Goal: Task Accomplishment & Management: Complete application form

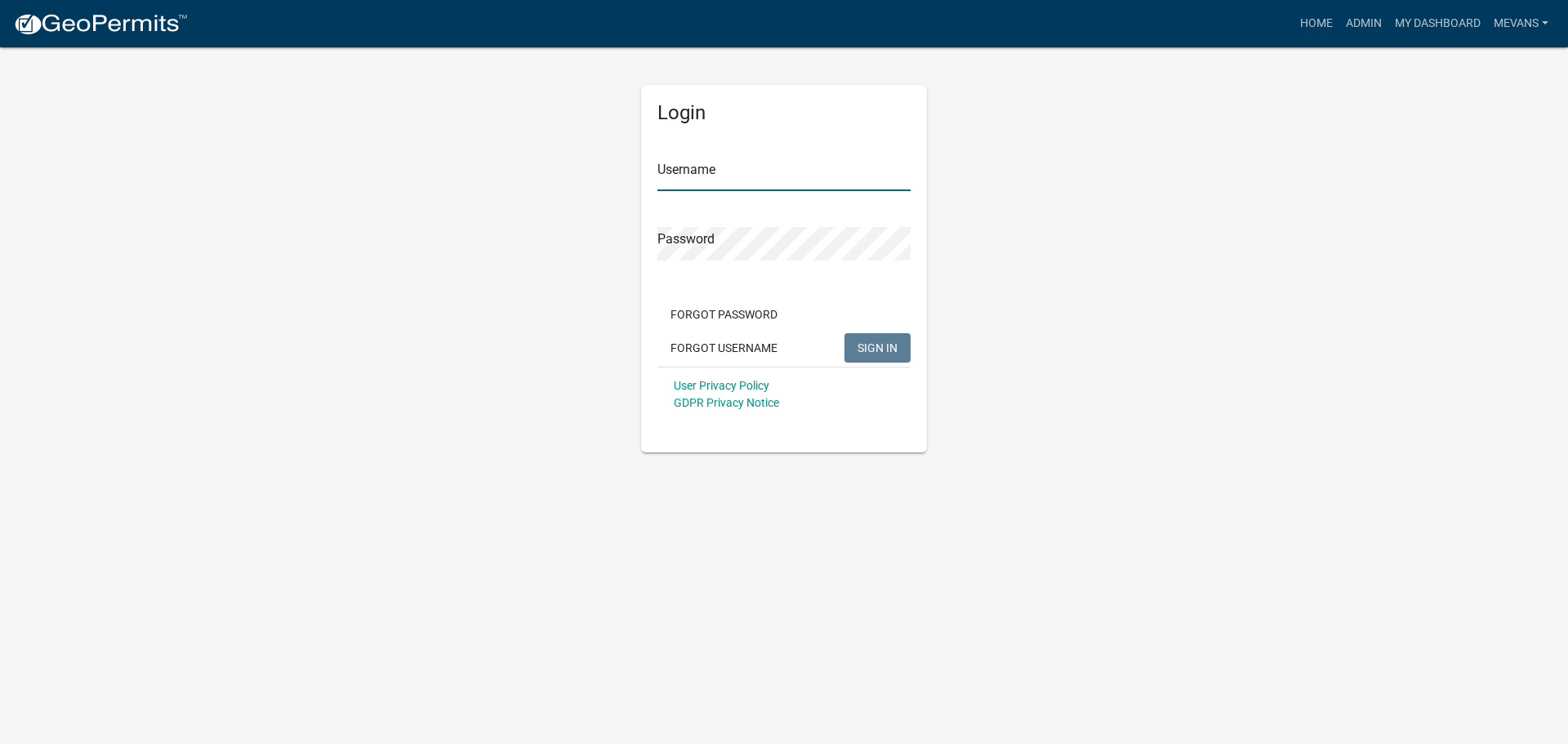
type input "Mevans"
click at [870, 352] on span "SIGN IN" at bounding box center [877, 347] width 40 height 13
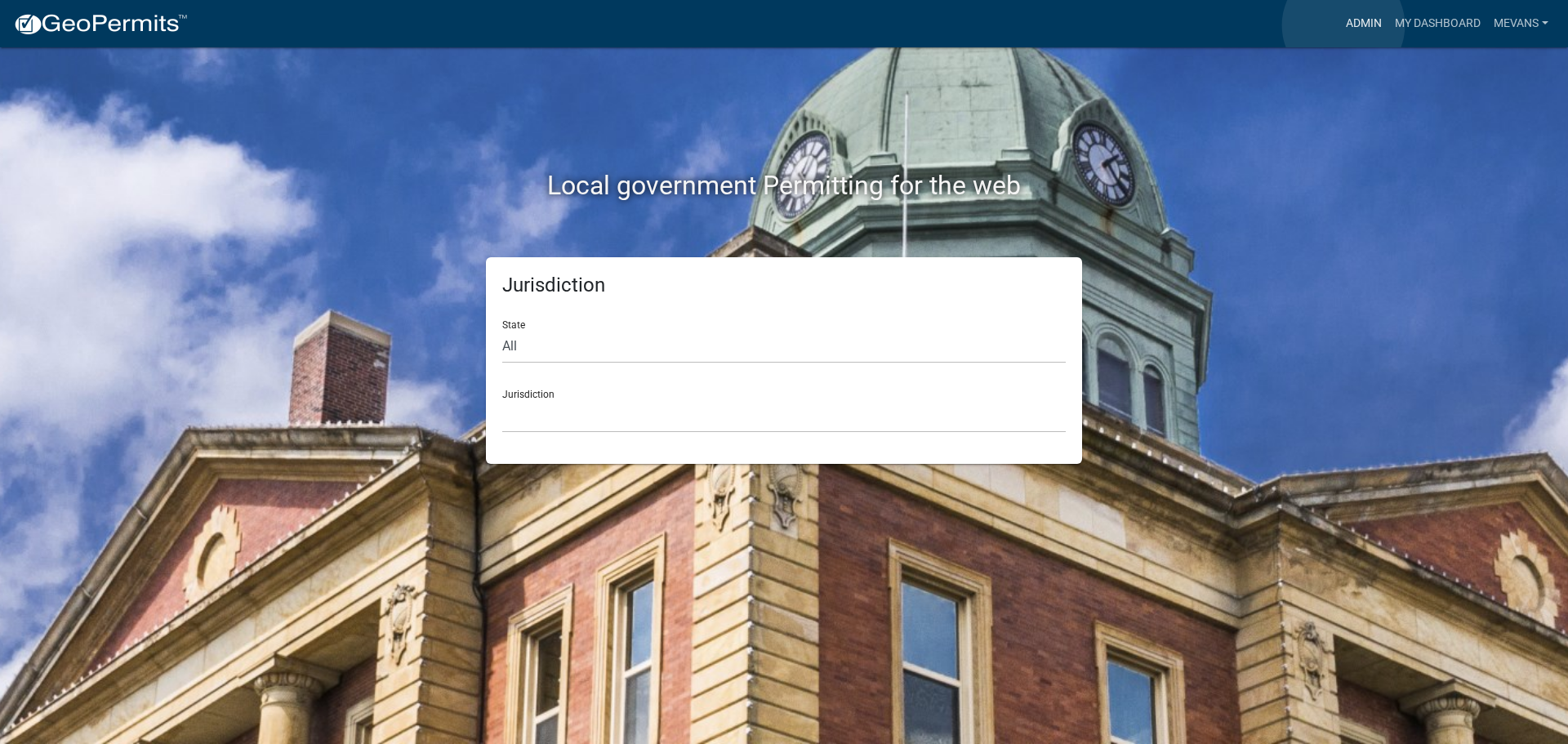
click at [1344, 26] on link "Admin" at bounding box center [1363, 23] width 49 height 31
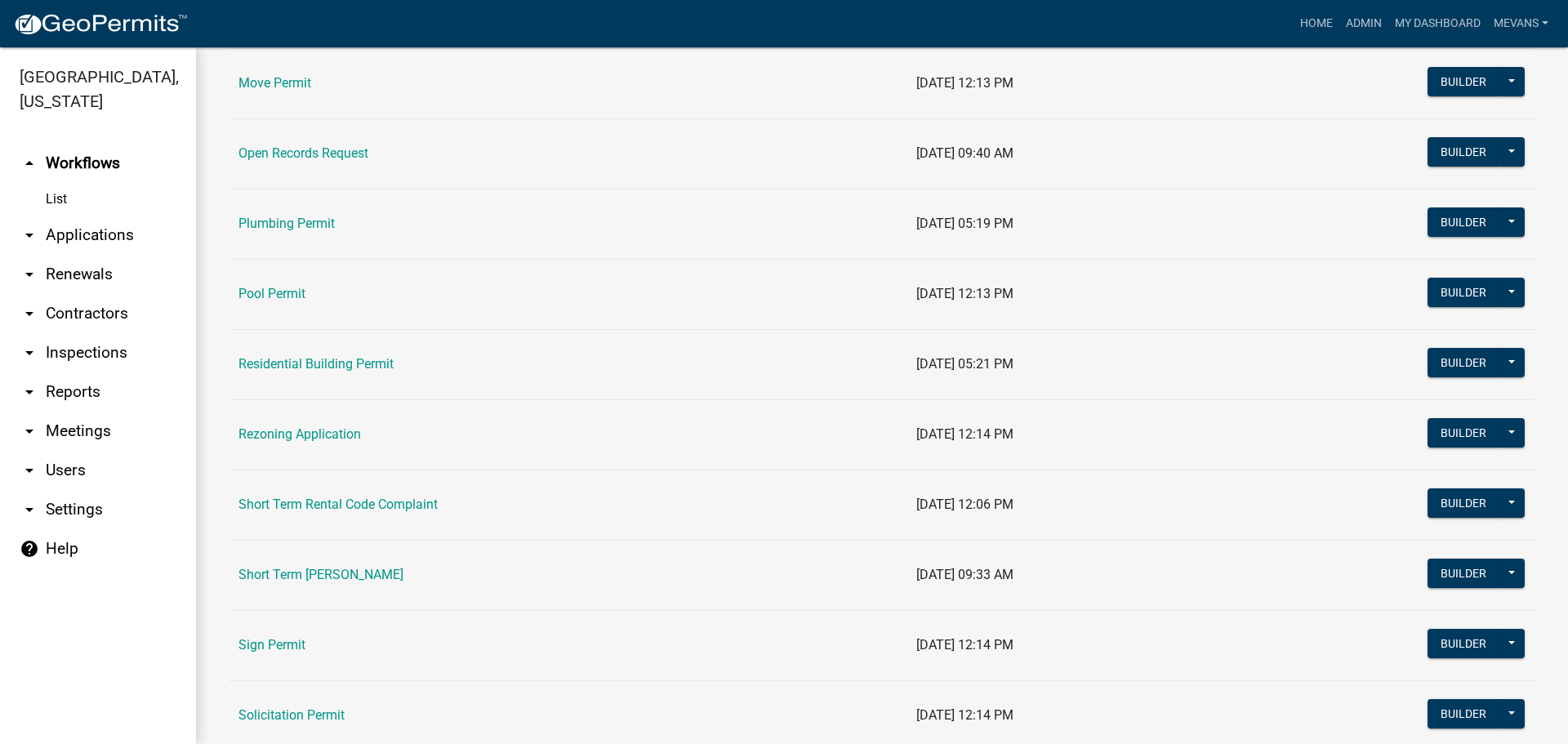
scroll to position [1797, 0]
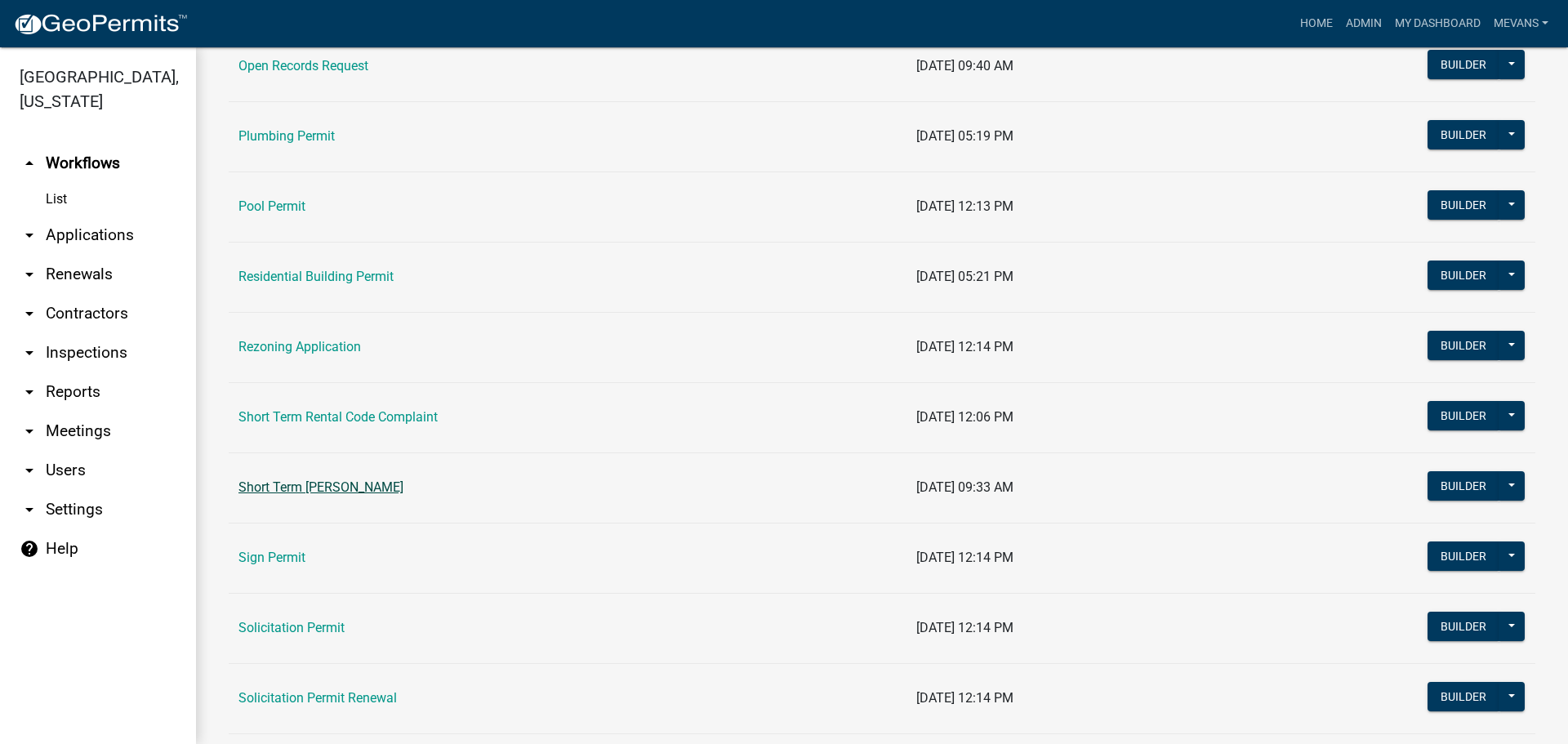
click at [328, 480] on link "Short Term [PERSON_NAME]" at bounding box center [321, 488] width 165 height 16
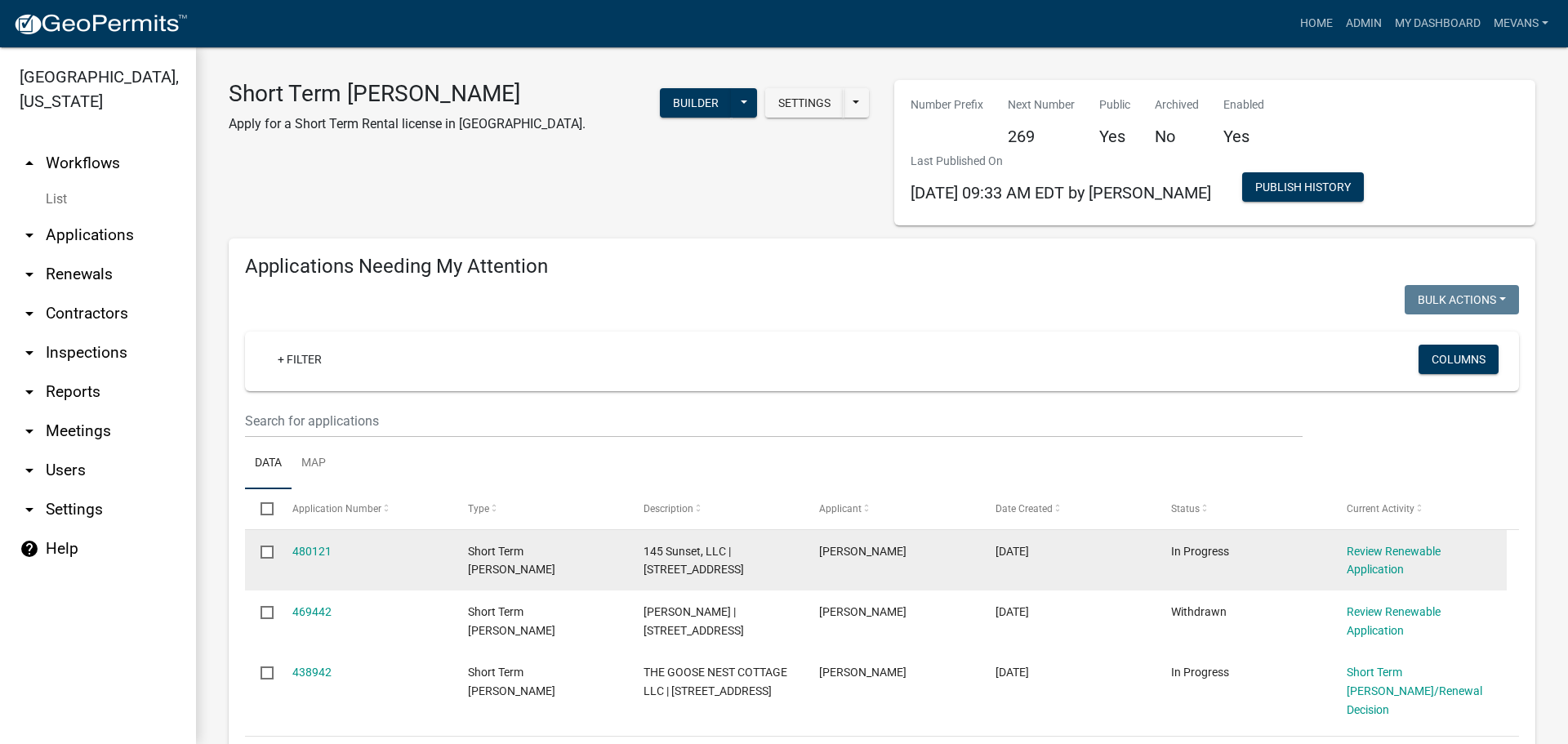
click at [1359, 560] on div "Review Renewable Application" at bounding box center [1418, 561] width 144 height 37
click at [1357, 551] on link "Review Renewable Application" at bounding box center [1393, 561] width 94 height 32
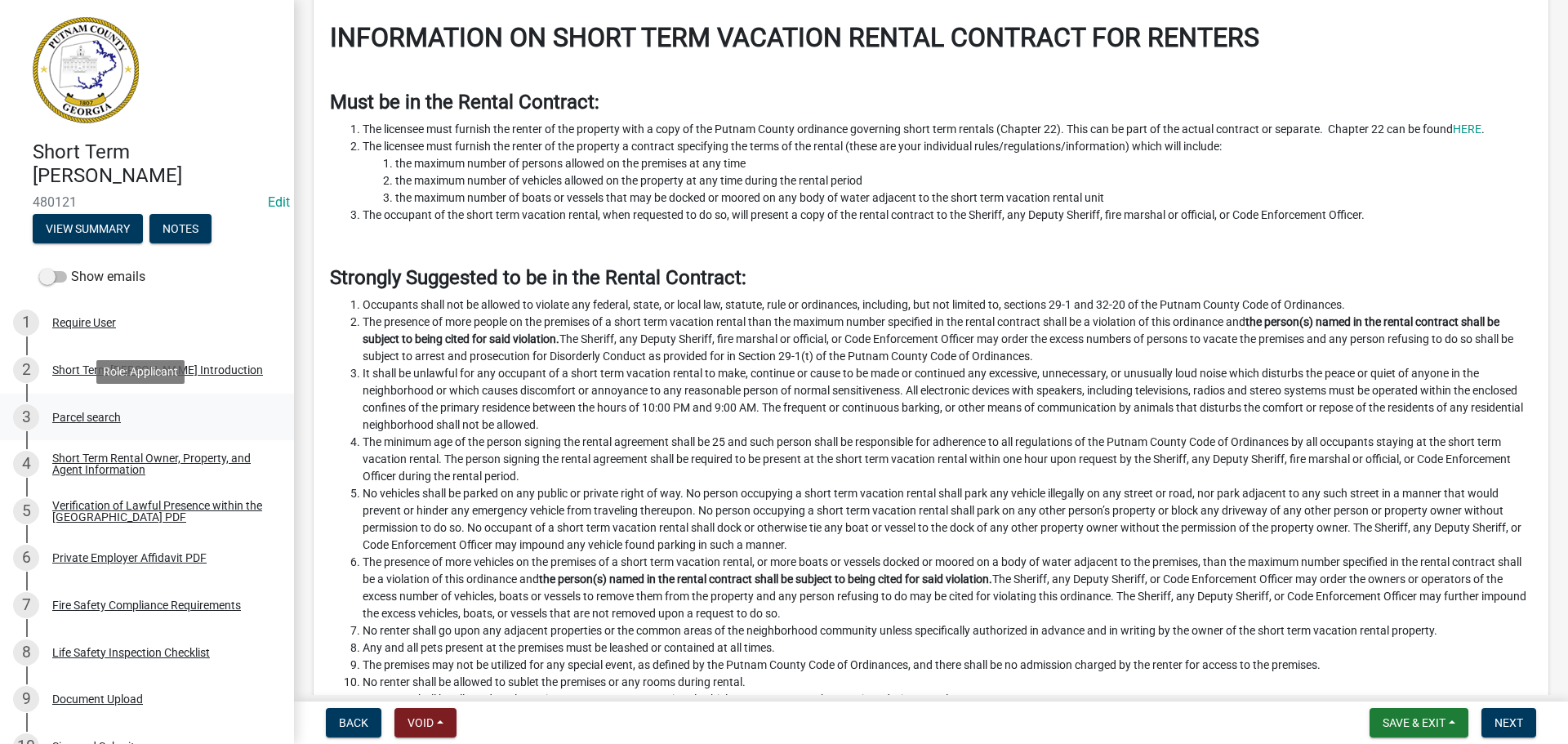
click at [84, 412] on div "Parcel search" at bounding box center [86, 417] width 68 height 12
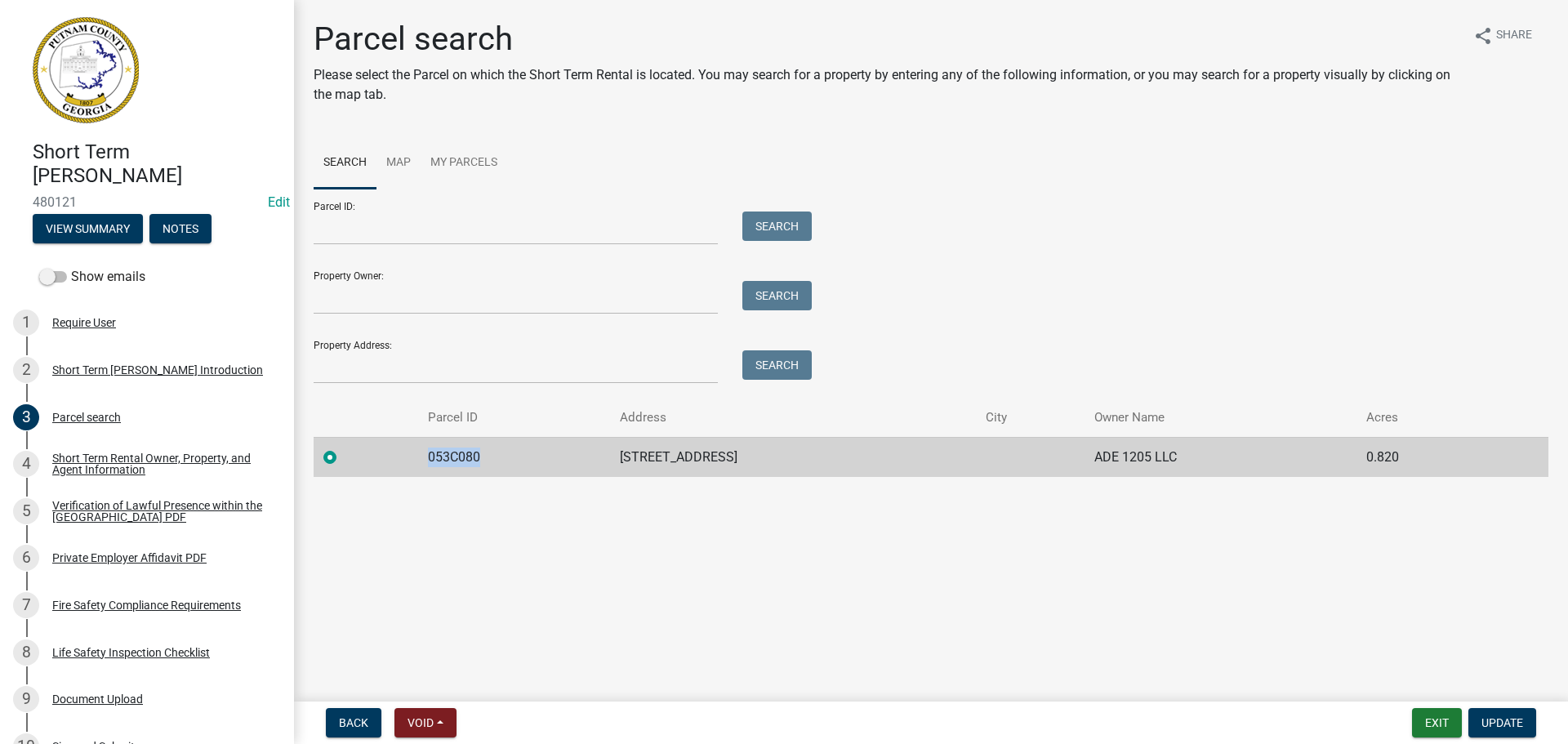
drag, startPoint x: 497, startPoint y: 460, endPoint x: 333, endPoint y: 450, distance: 164.3
click at [333, 450] on tr "053C080 145 SUNSET [PERSON_NAME] 1205 LLC 0.820" at bounding box center [931, 457] width 1235 height 40
copy td "053C080"
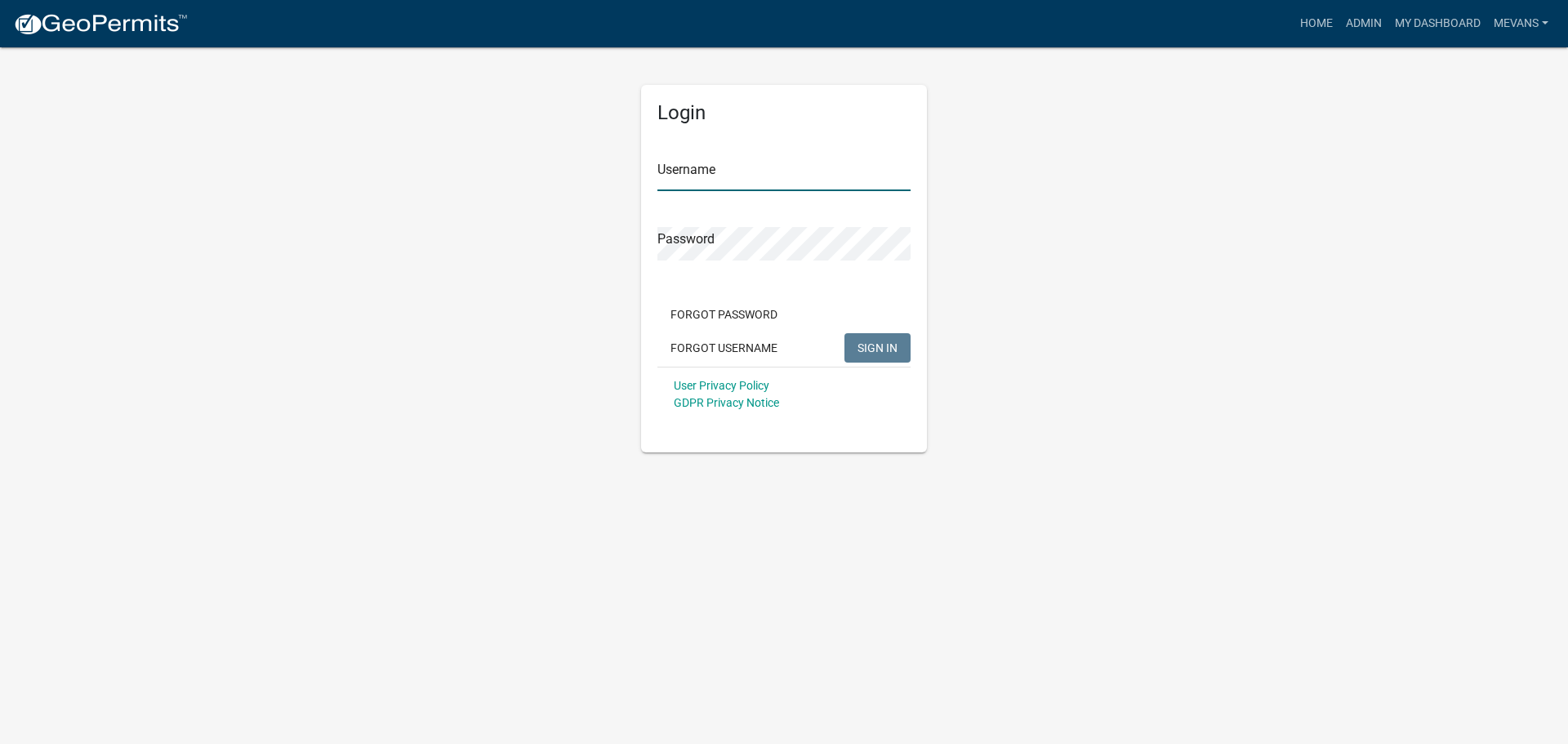
type input "Mevans"
click at [867, 341] on span "SIGN IN" at bounding box center [877, 347] width 40 height 13
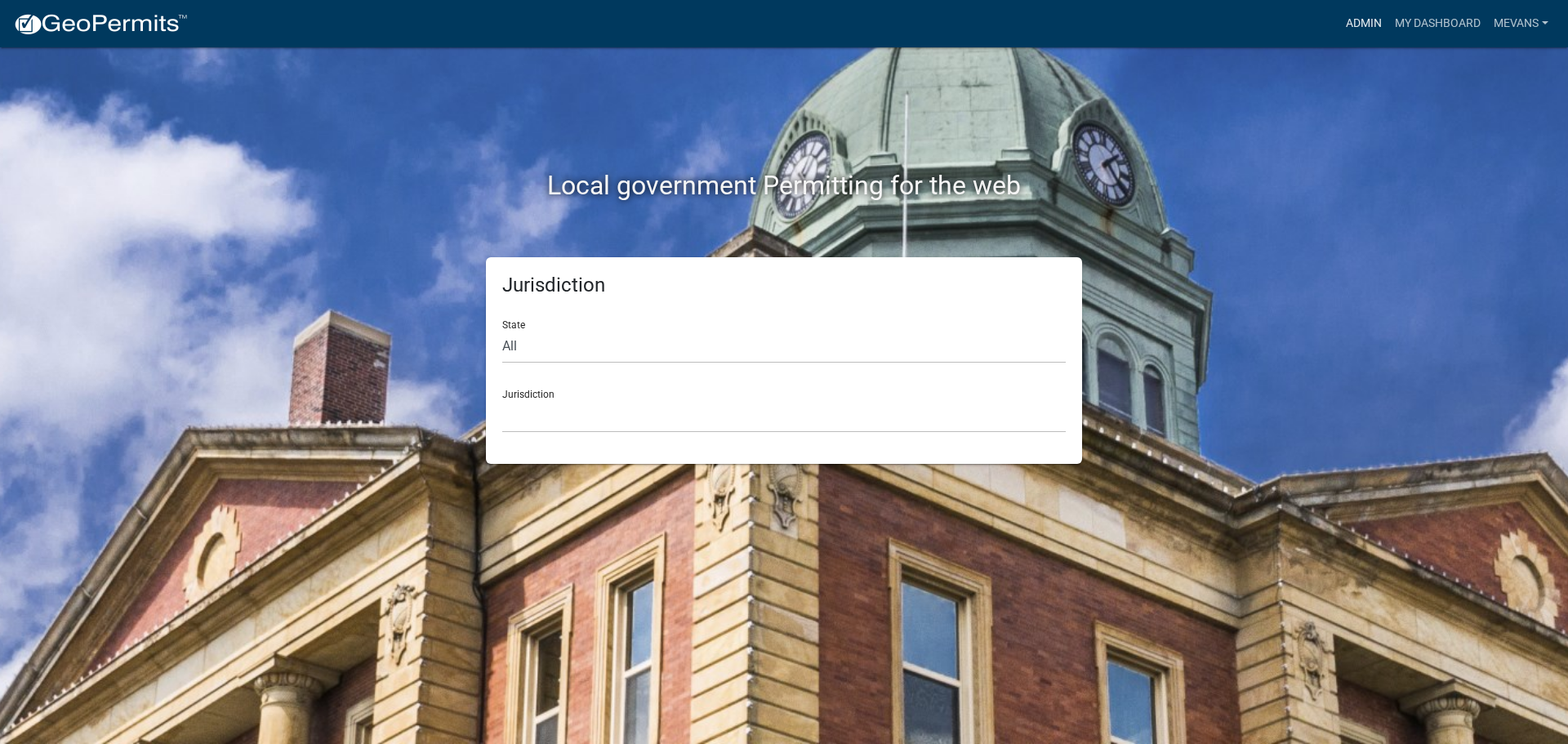
click at [1373, 17] on link "Admin" at bounding box center [1363, 23] width 49 height 31
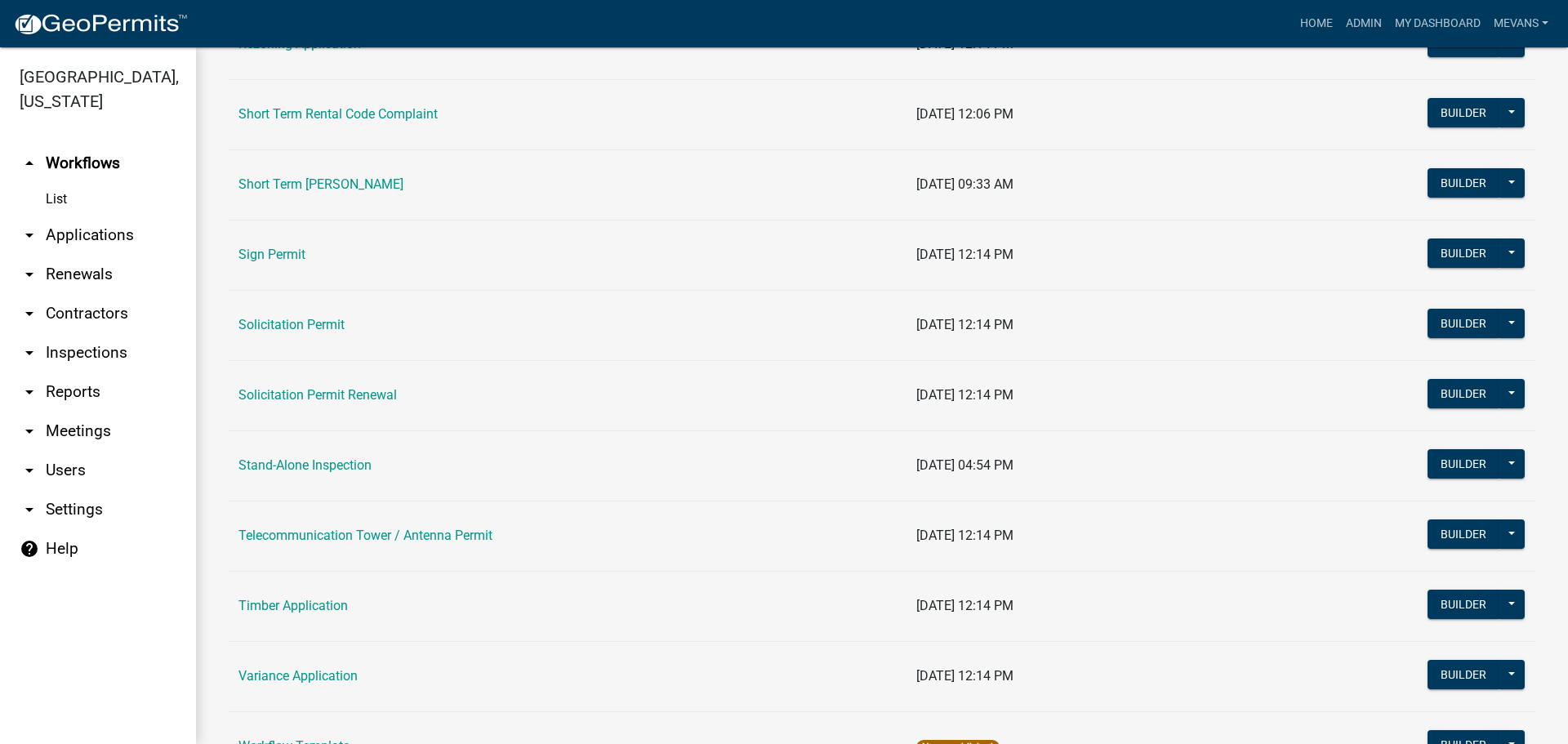
scroll to position [2124, 0]
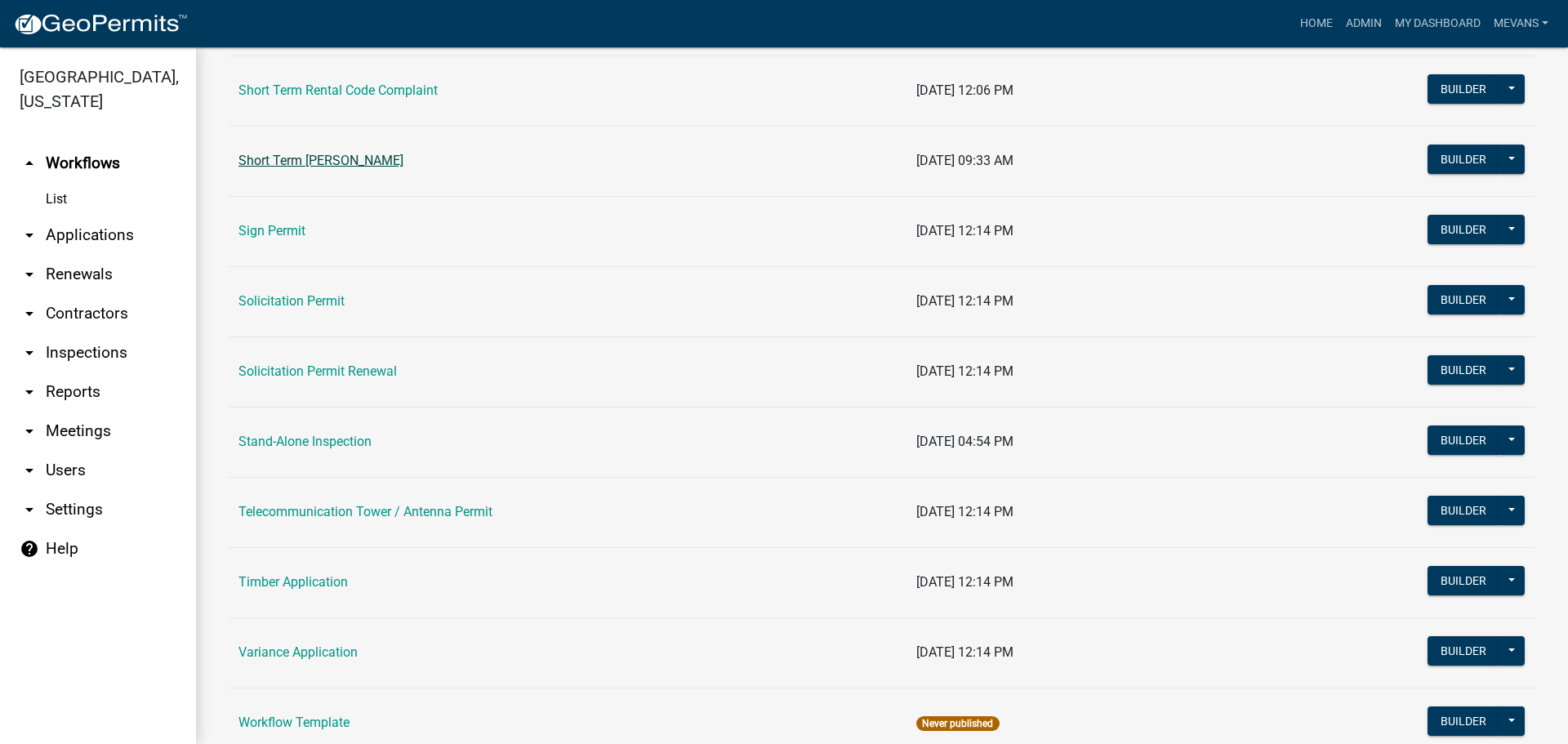
click at [316, 158] on link "Short Term [PERSON_NAME]" at bounding box center [321, 161] width 165 height 16
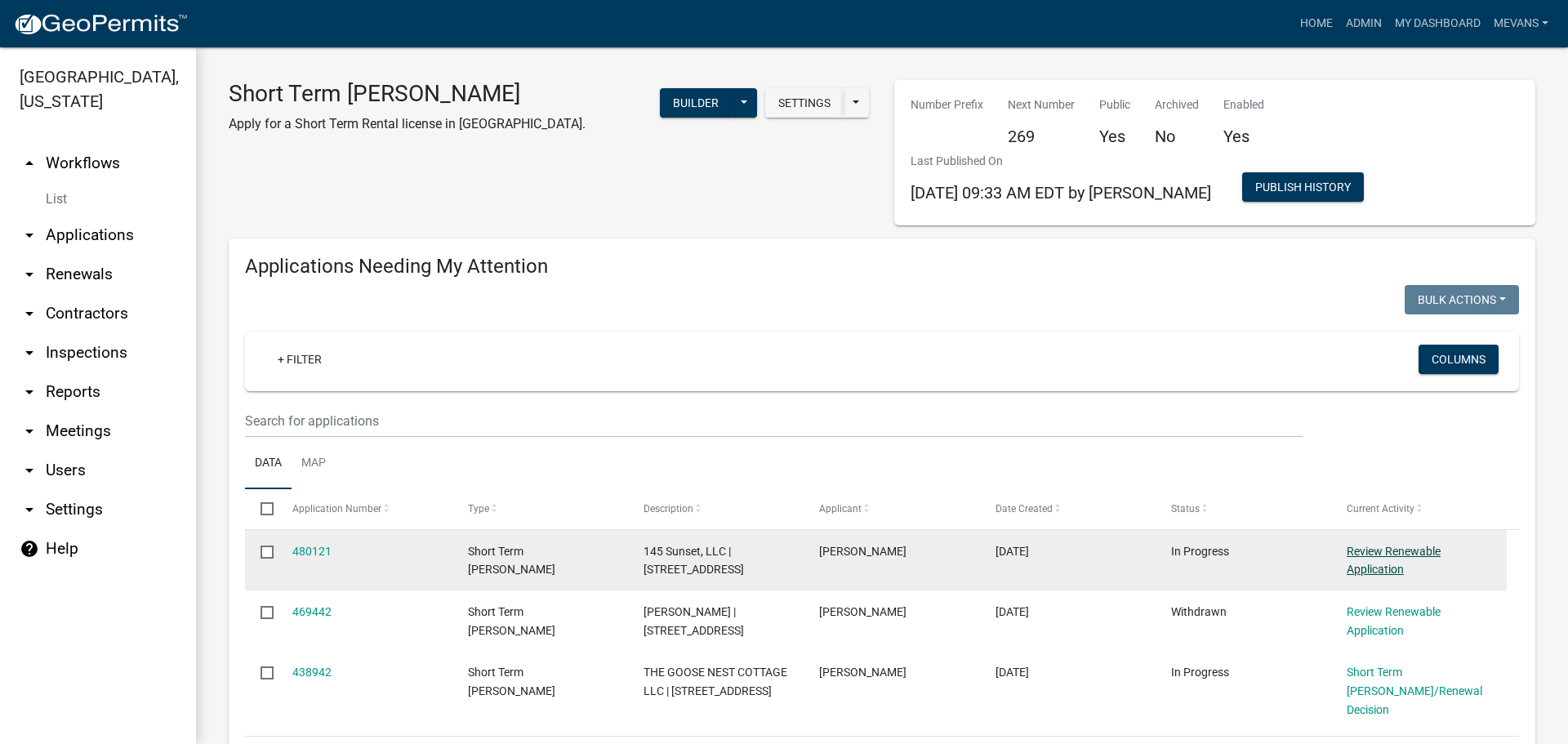
click at [1374, 545] on link "Review Renewable Application" at bounding box center [1393, 561] width 94 height 32
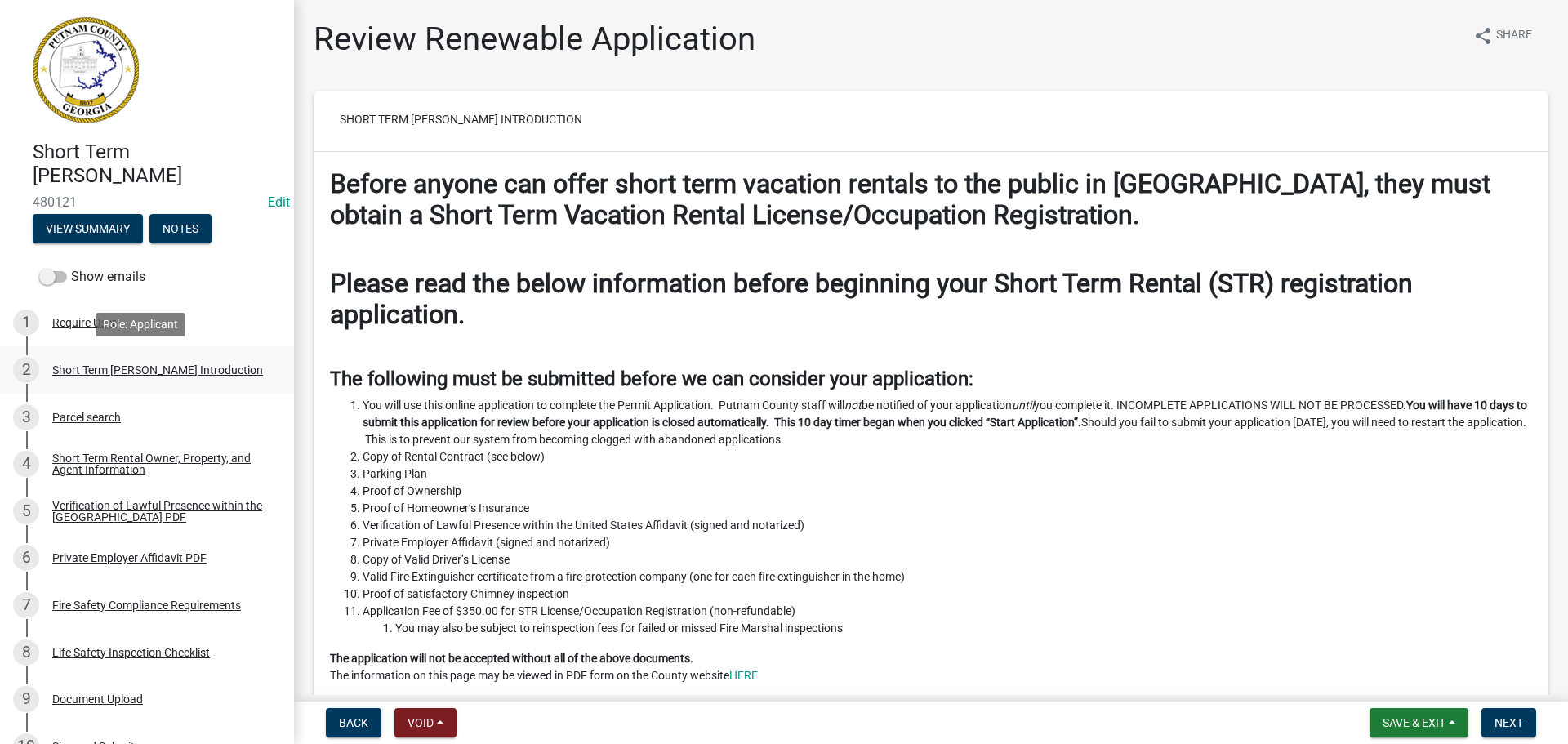
click at [74, 364] on div "Short Term [PERSON_NAME] Introduction" at bounding box center [158, 370] width 211 height 12
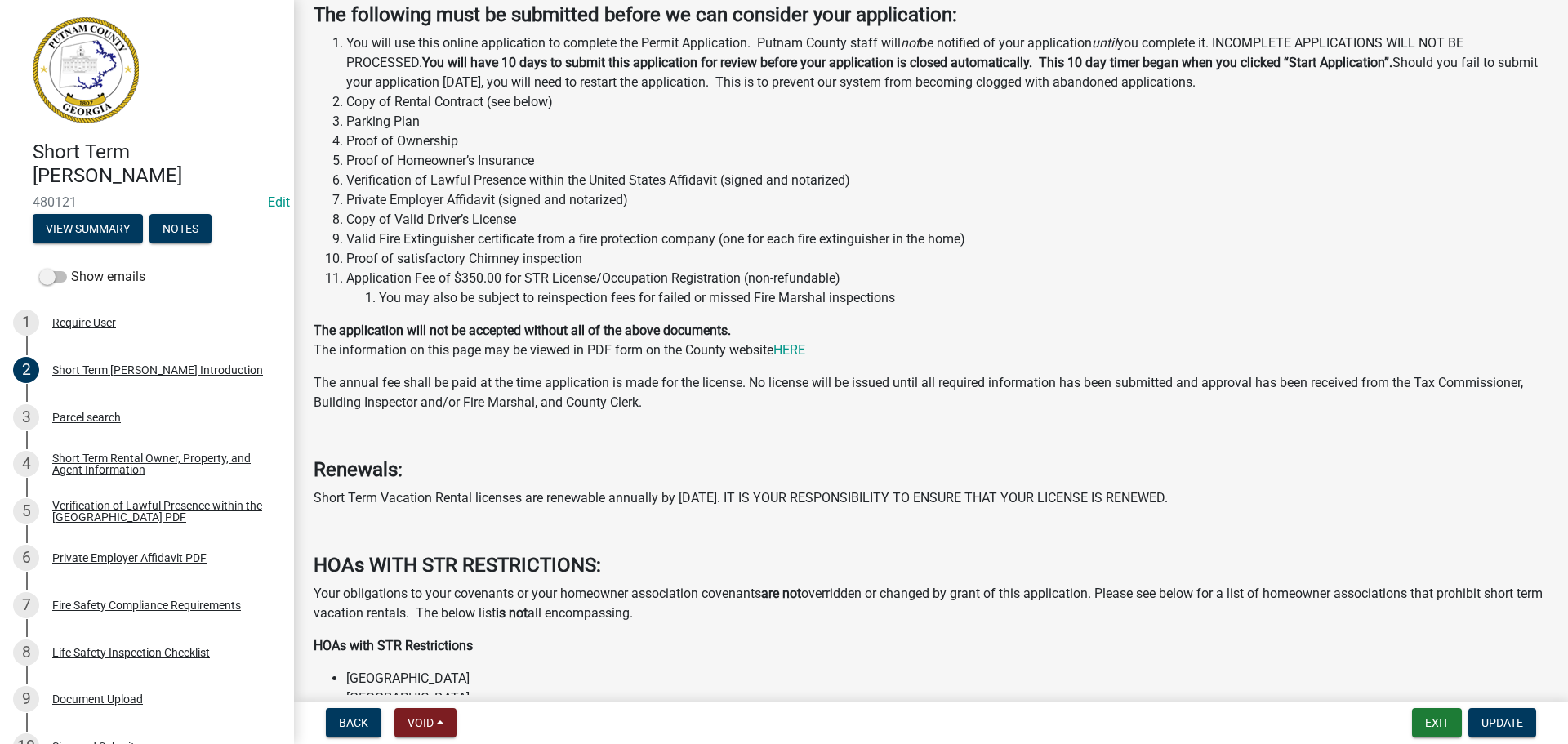
scroll to position [654, 0]
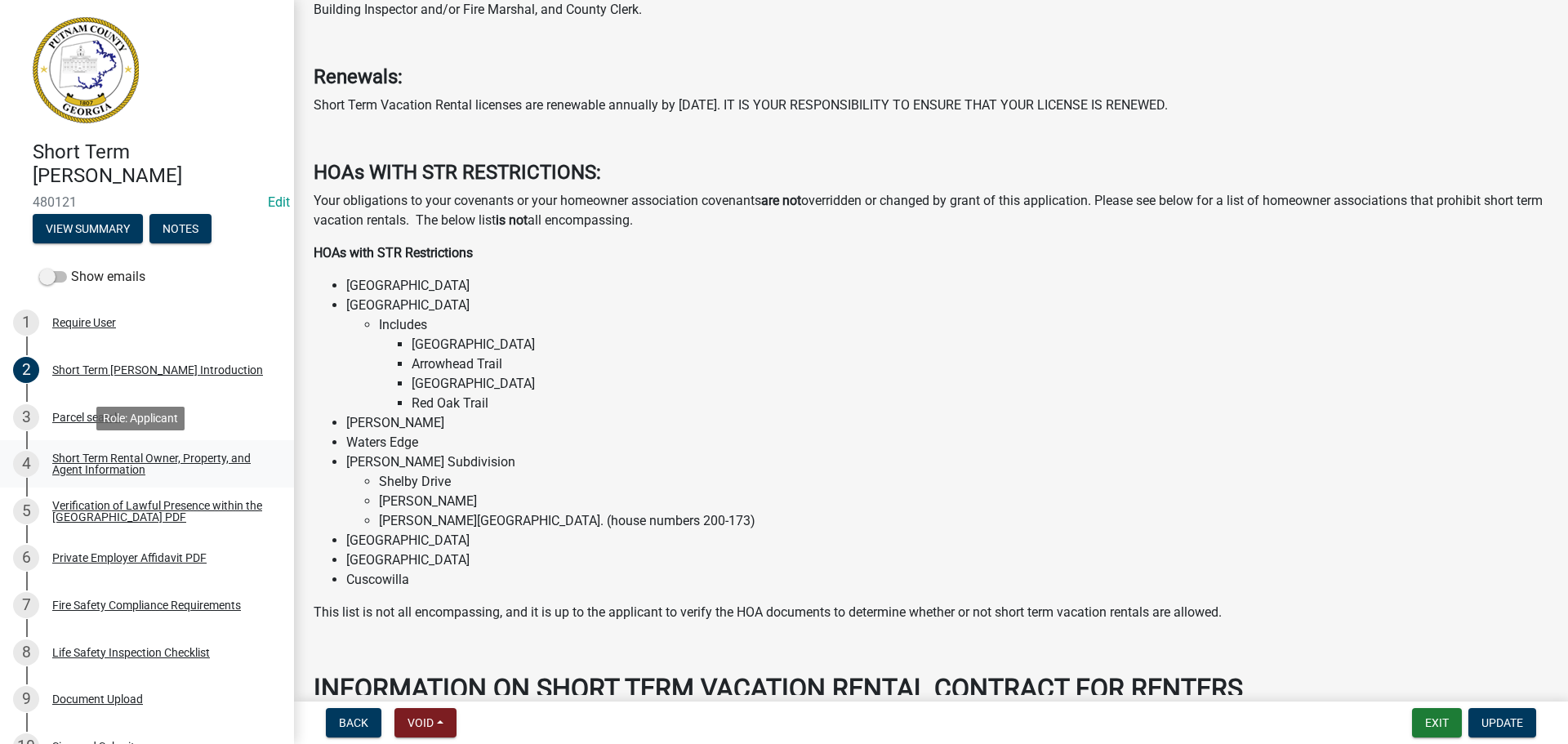
click at [168, 471] on div "Short Term Rental Owner, Property, and Agent Information" at bounding box center [160, 464] width 215 height 23
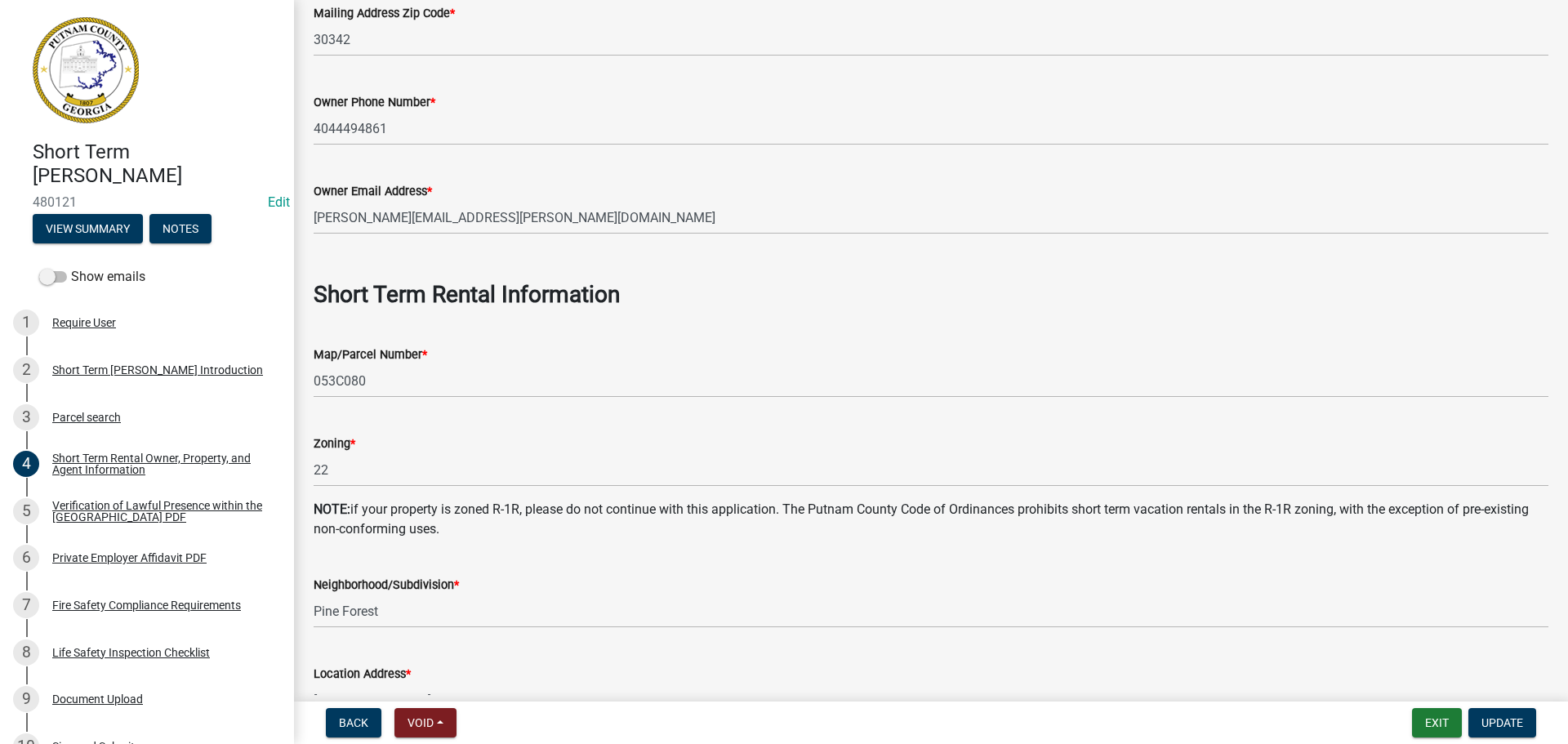
scroll to position [735, 0]
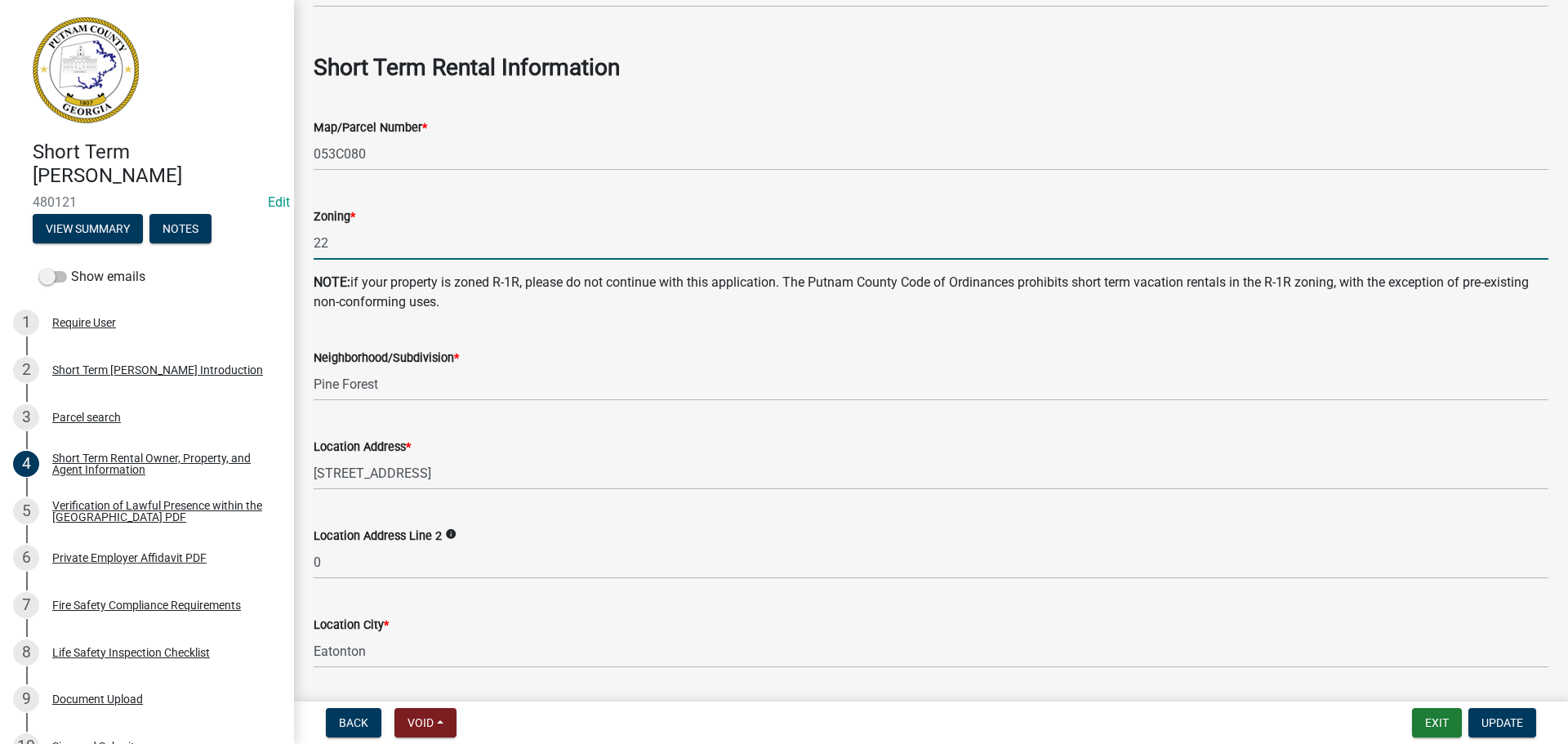
click at [352, 251] on input "22" at bounding box center [931, 243] width 1235 height 34
type input "2"
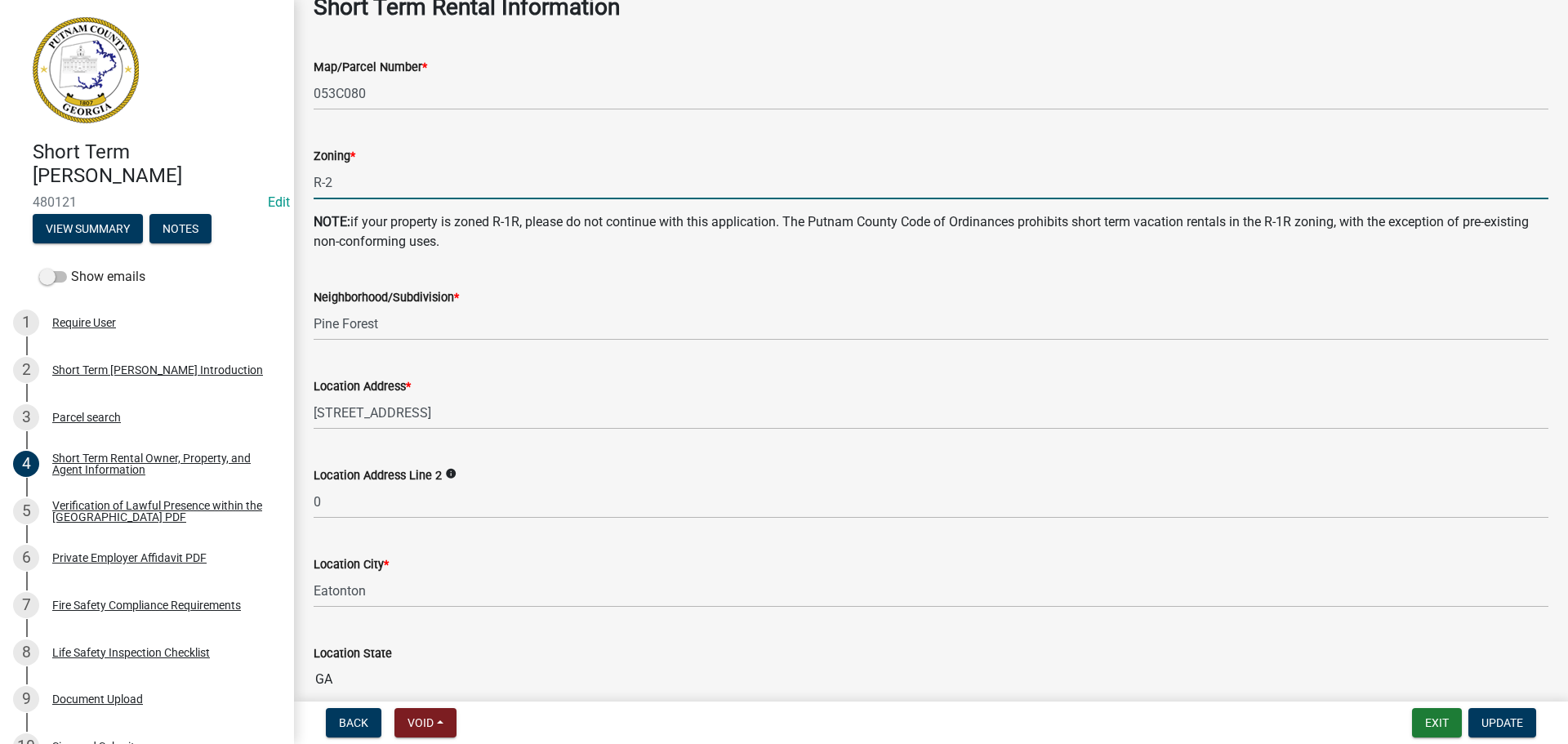
scroll to position [898, 0]
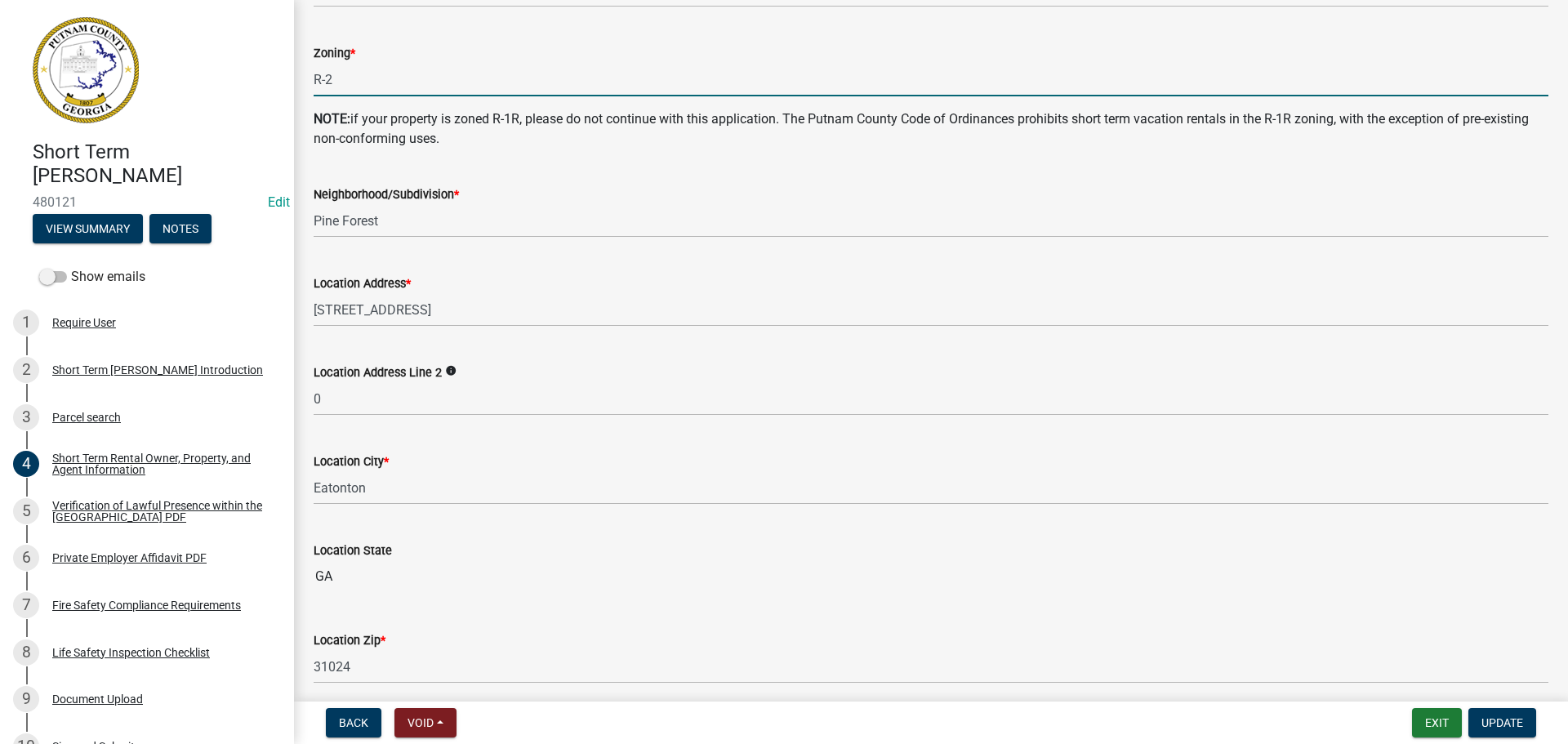
type input "R-2"
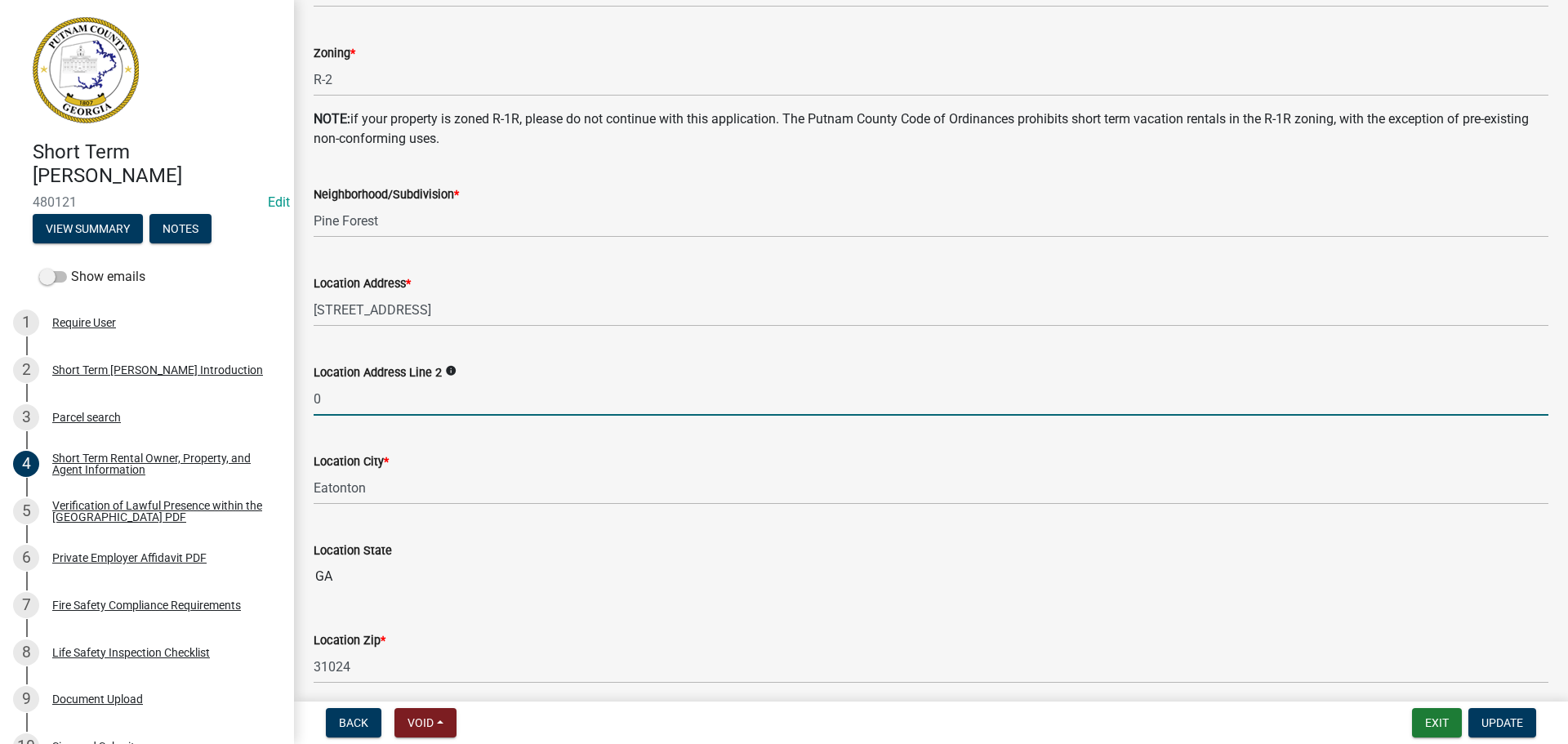
click at [330, 401] on input "0" at bounding box center [931, 399] width 1235 height 34
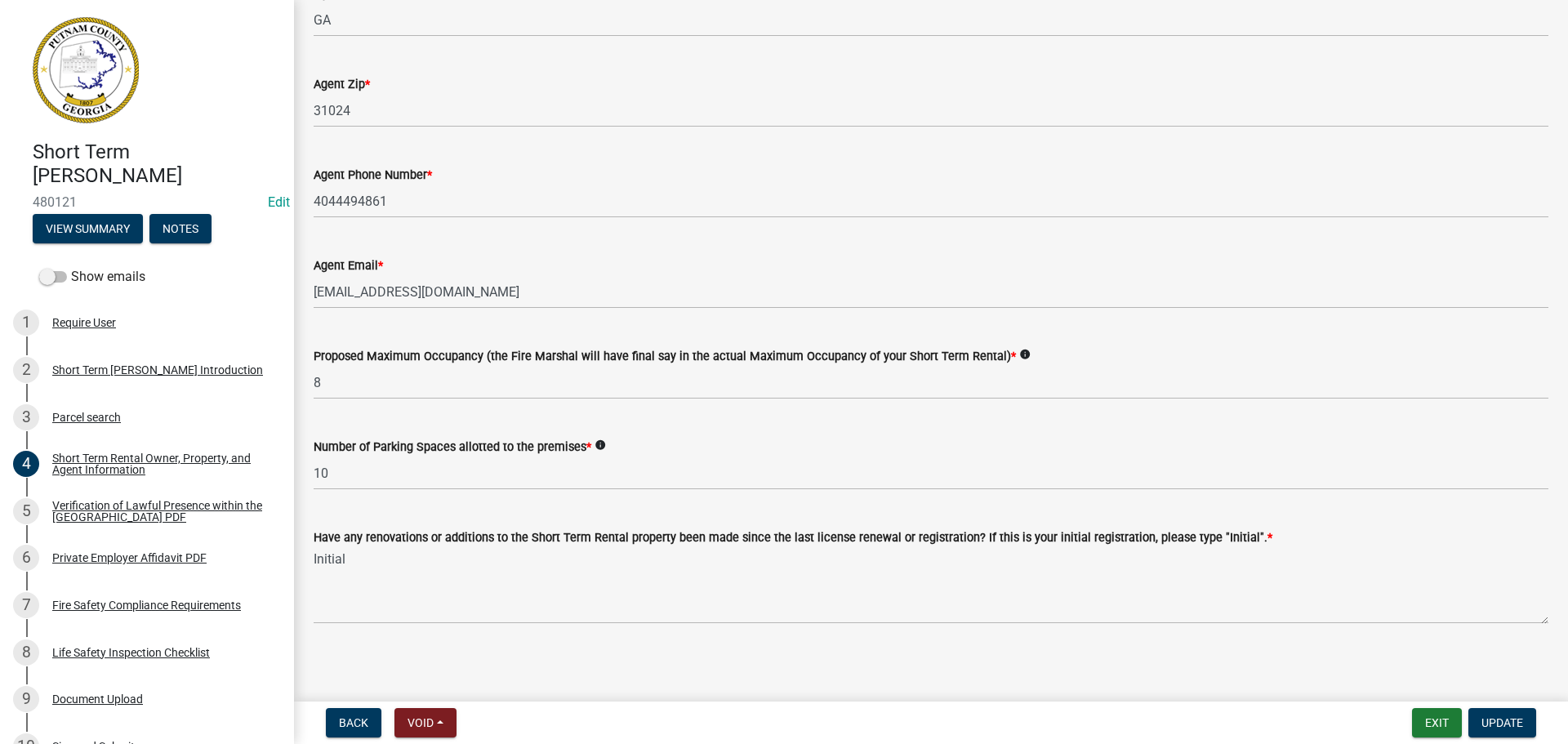
scroll to position [2502, 0]
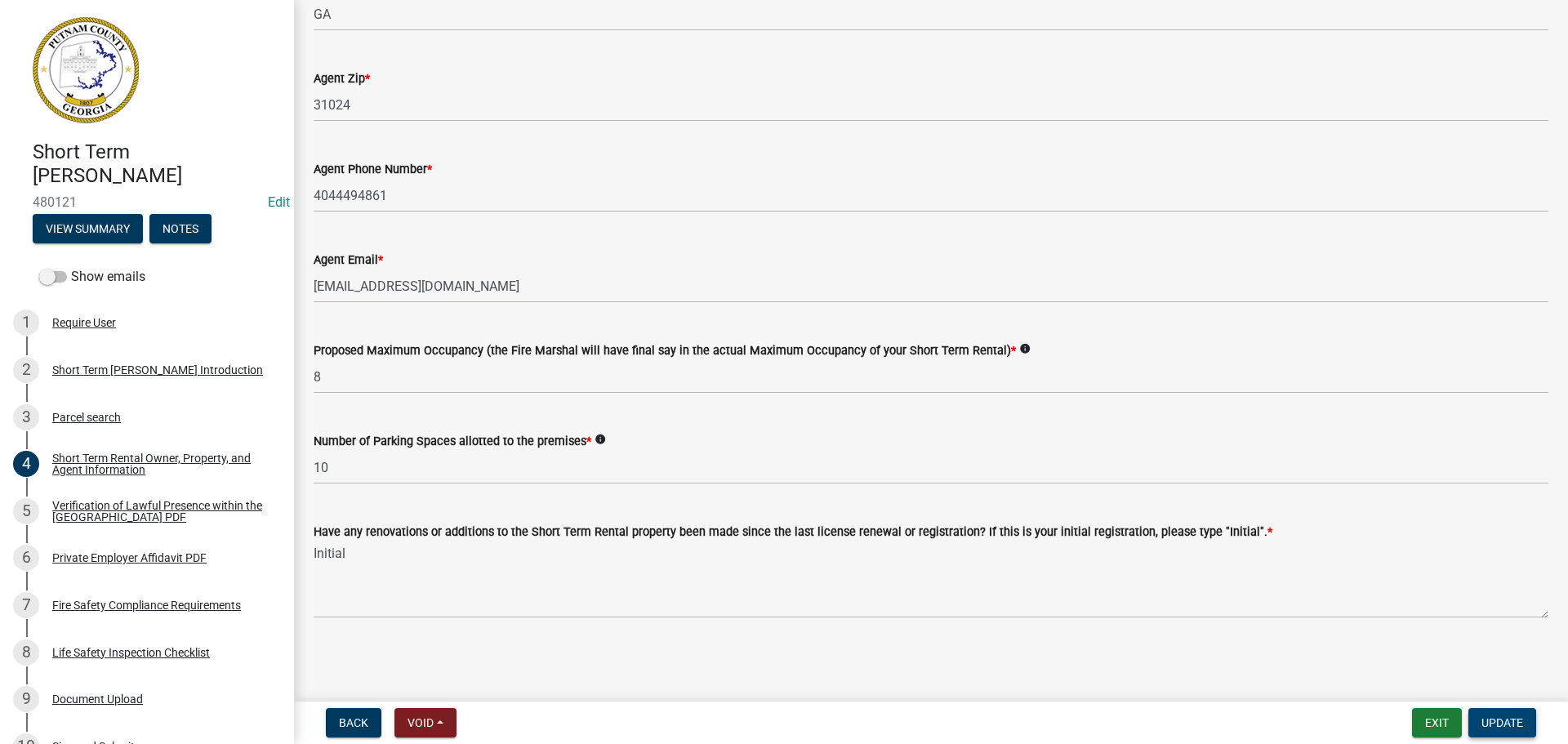
click at [1515, 720] on span "Update" at bounding box center [1502, 723] width 42 height 13
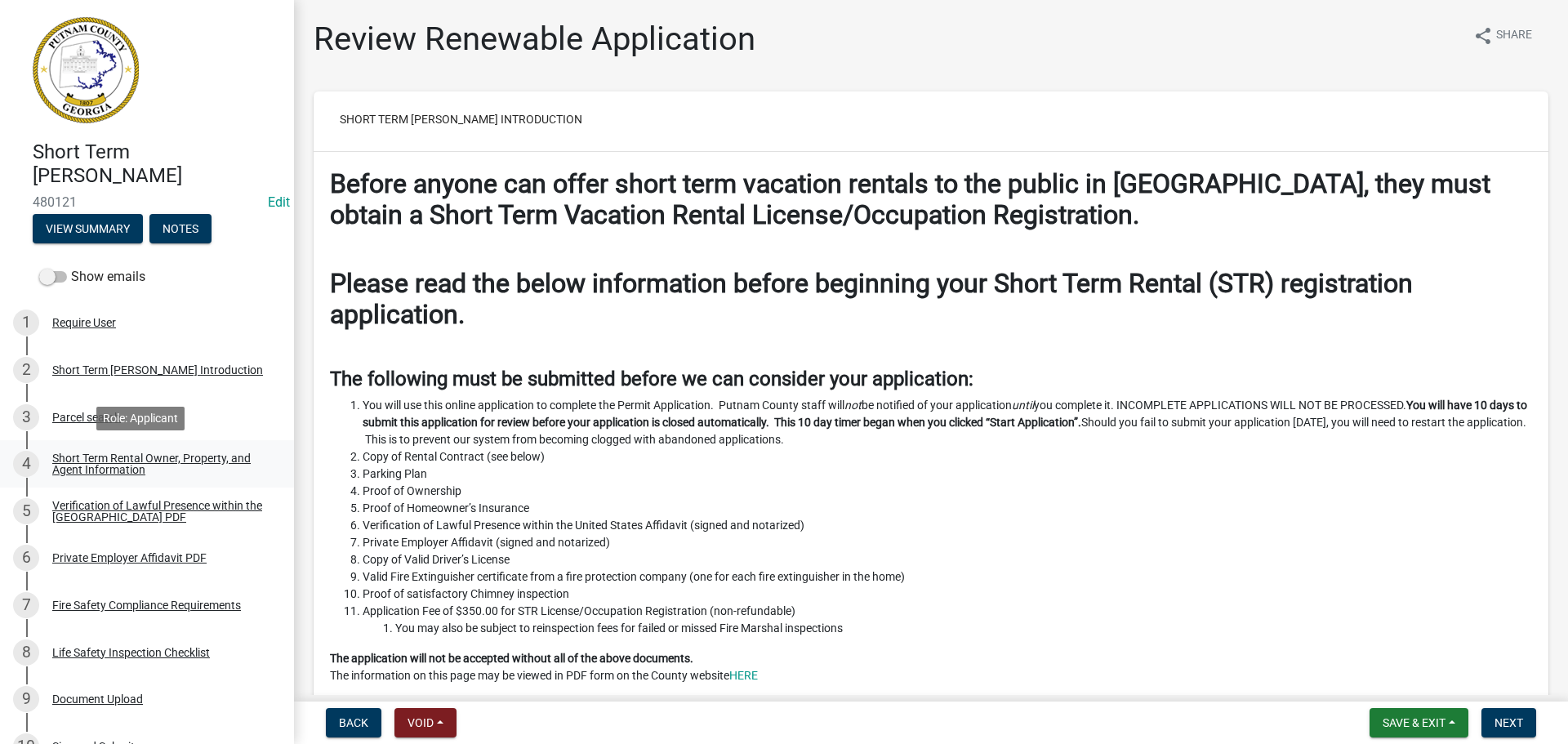
click at [82, 462] on div "Short Term Rental Owner, Property, and Agent Information" at bounding box center [160, 464] width 215 height 23
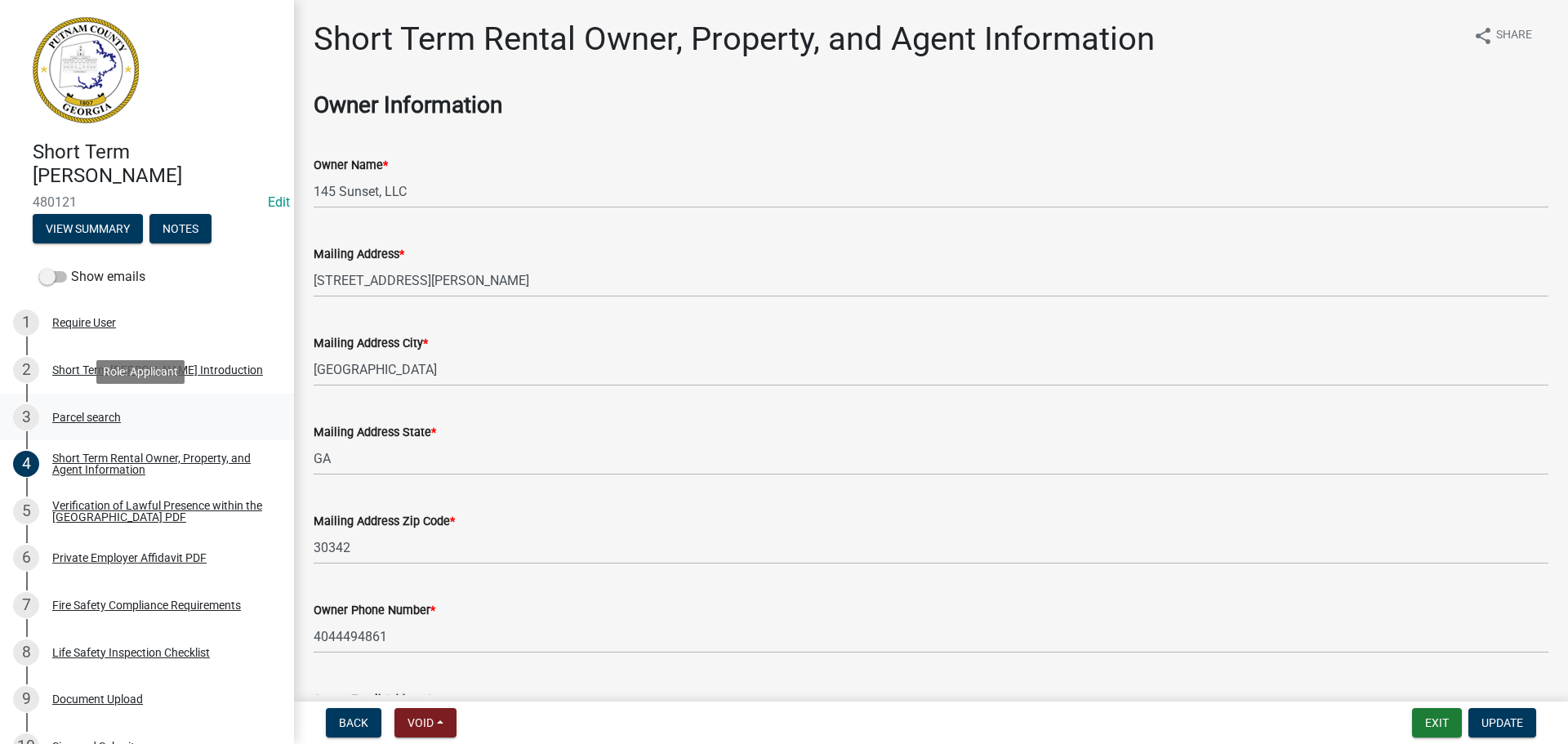
click at [72, 406] on div "3 Parcel search" at bounding box center [140, 417] width 254 height 26
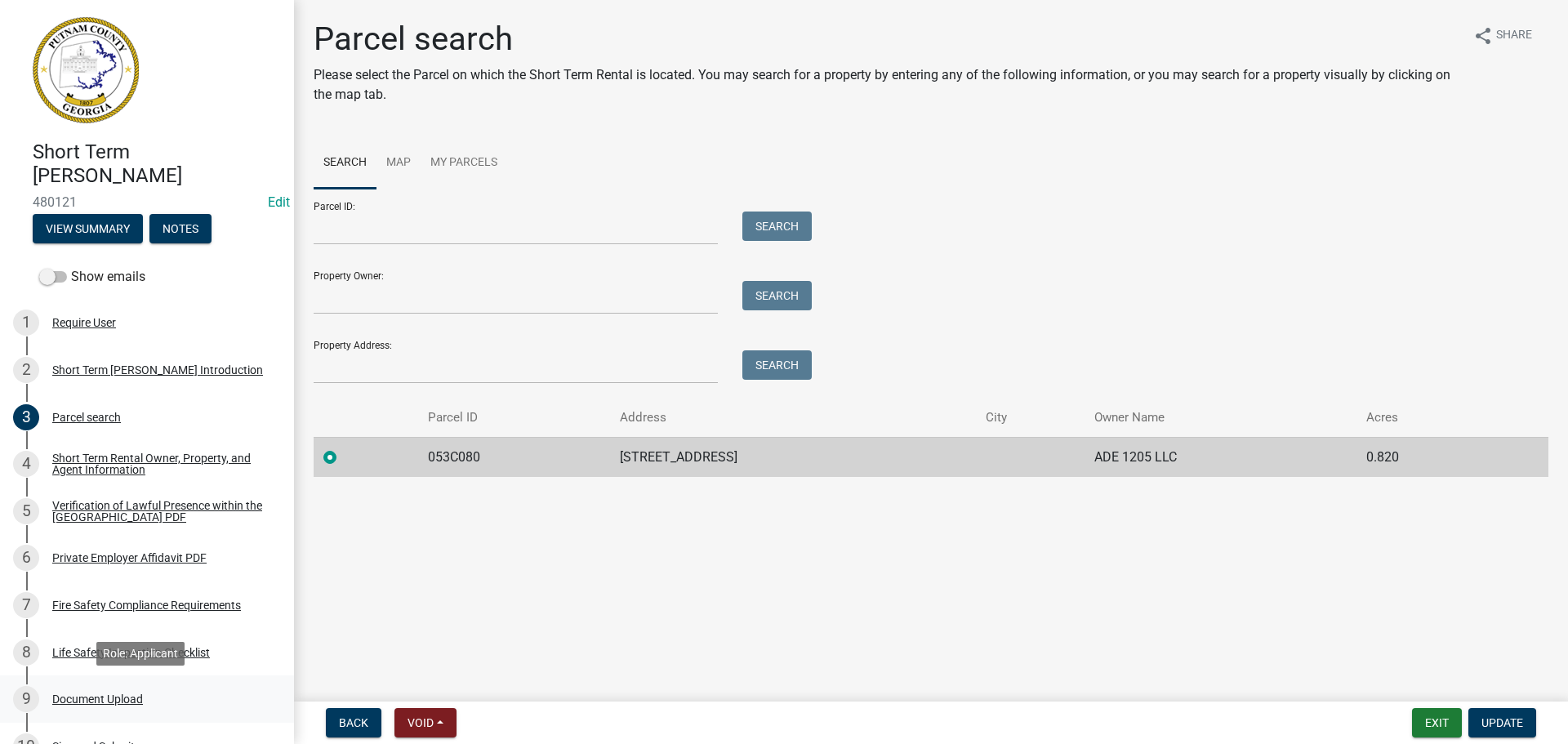
click at [114, 703] on div "Document Upload" at bounding box center [98, 699] width 90 height 12
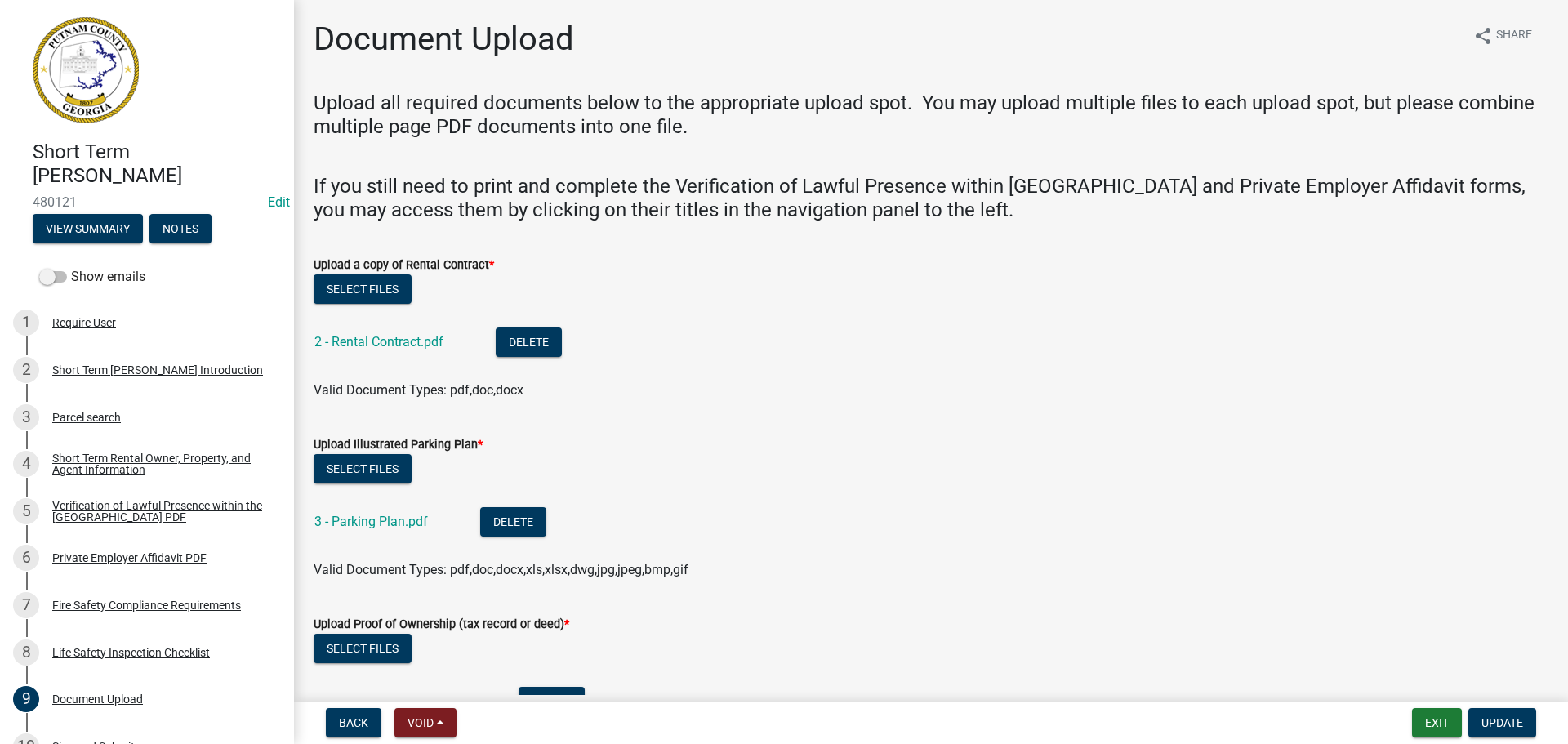
click at [409, 330] on div "2 - Rental Contract.pdf" at bounding box center [392, 344] width 155 height 34
click at [404, 331] on div "2 - Rental Contract.pdf" at bounding box center [392, 344] width 155 height 34
click at [403, 334] on div "2 - Rental Contract.pdf" at bounding box center [392, 344] width 155 height 34
click at [403, 338] on link "2 - Rental Contract.pdf" at bounding box center [379, 342] width 129 height 16
click at [331, 521] on link "3 - Parking Plan.pdf" at bounding box center [371, 522] width 113 height 16
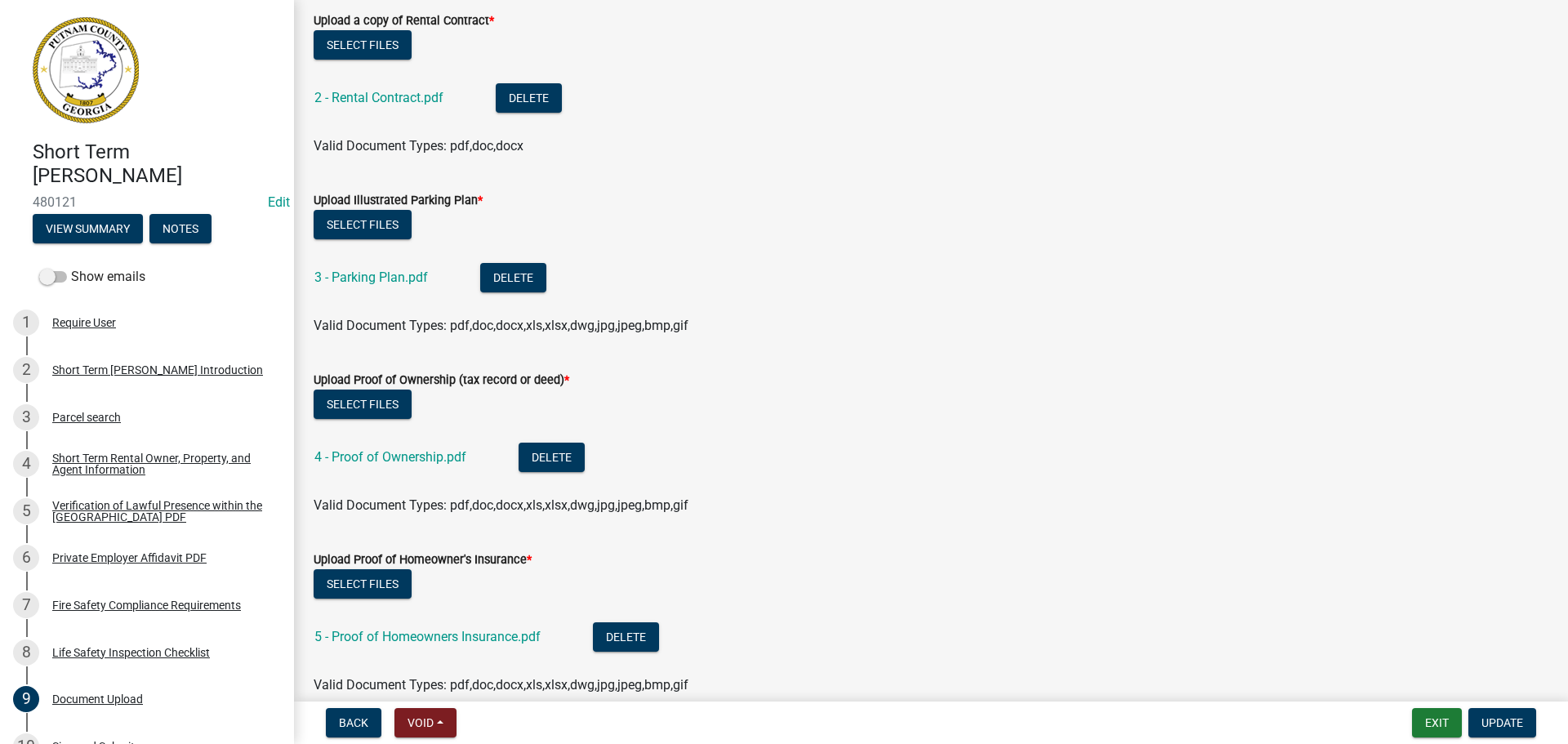
scroll to position [245, 0]
click at [449, 457] on link "4 - Proof of Ownership.pdf" at bounding box center [390, 457] width 152 height 16
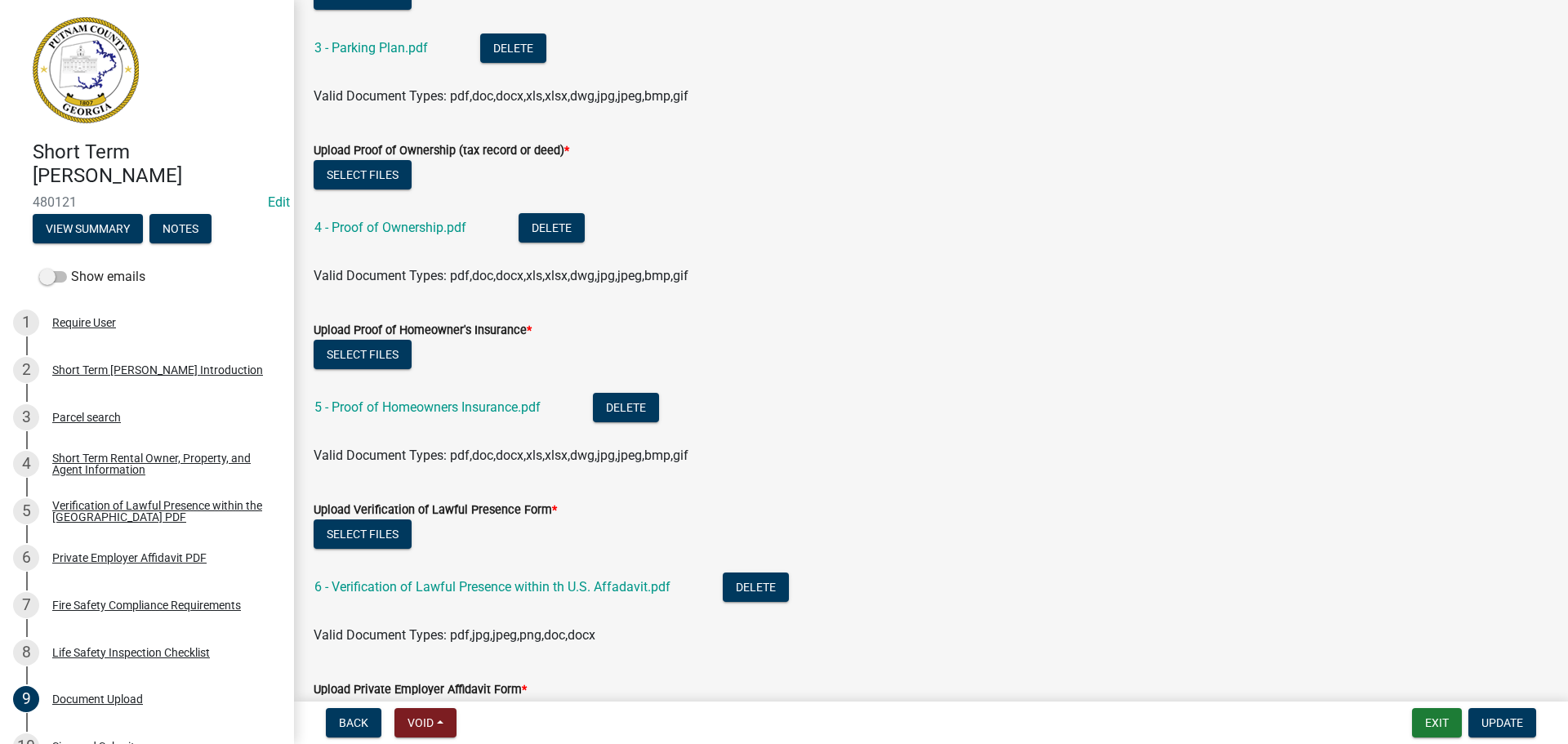
scroll to position [572, 0]
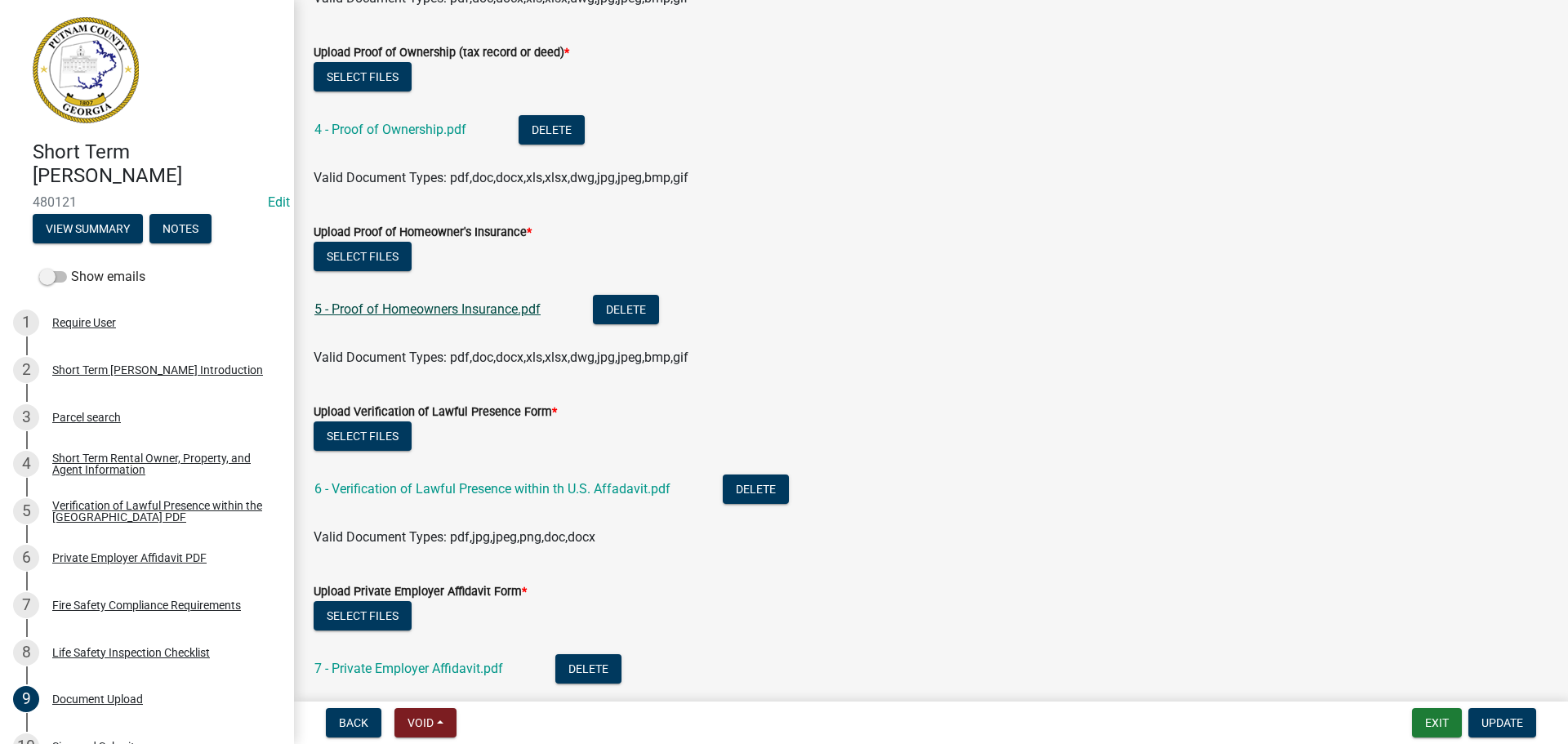
click at [332, 303] on link "5 - Proof of Homeowners Insurance.pdf" at bounding box center [427, 309] width 226 height 16
click at [369, 494] on link "6 - Verification of Lawful Presence within th U.S. Affadavit.pdf" at bounding box center [493, 489] width 356 height 16
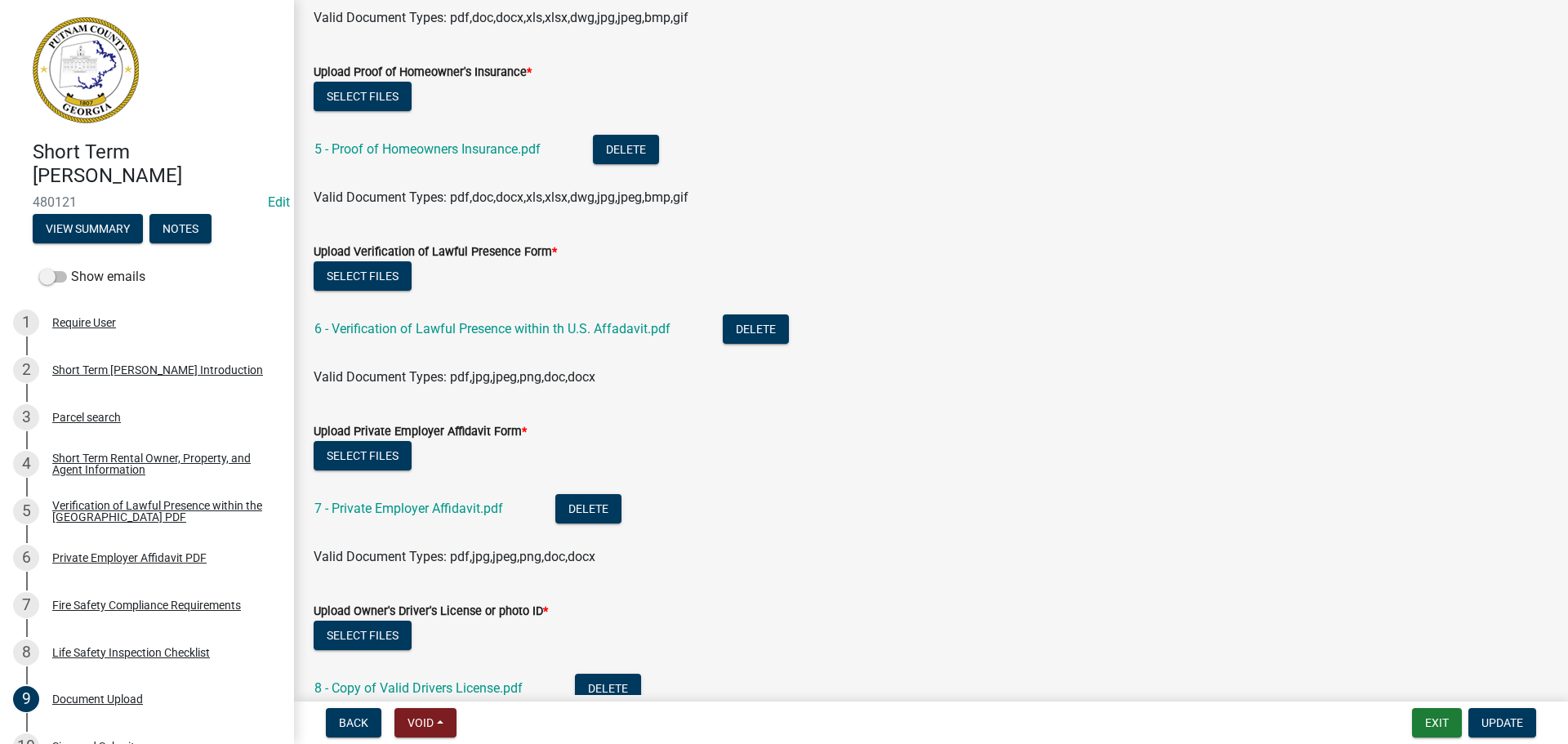
scroll to position [735, 0]
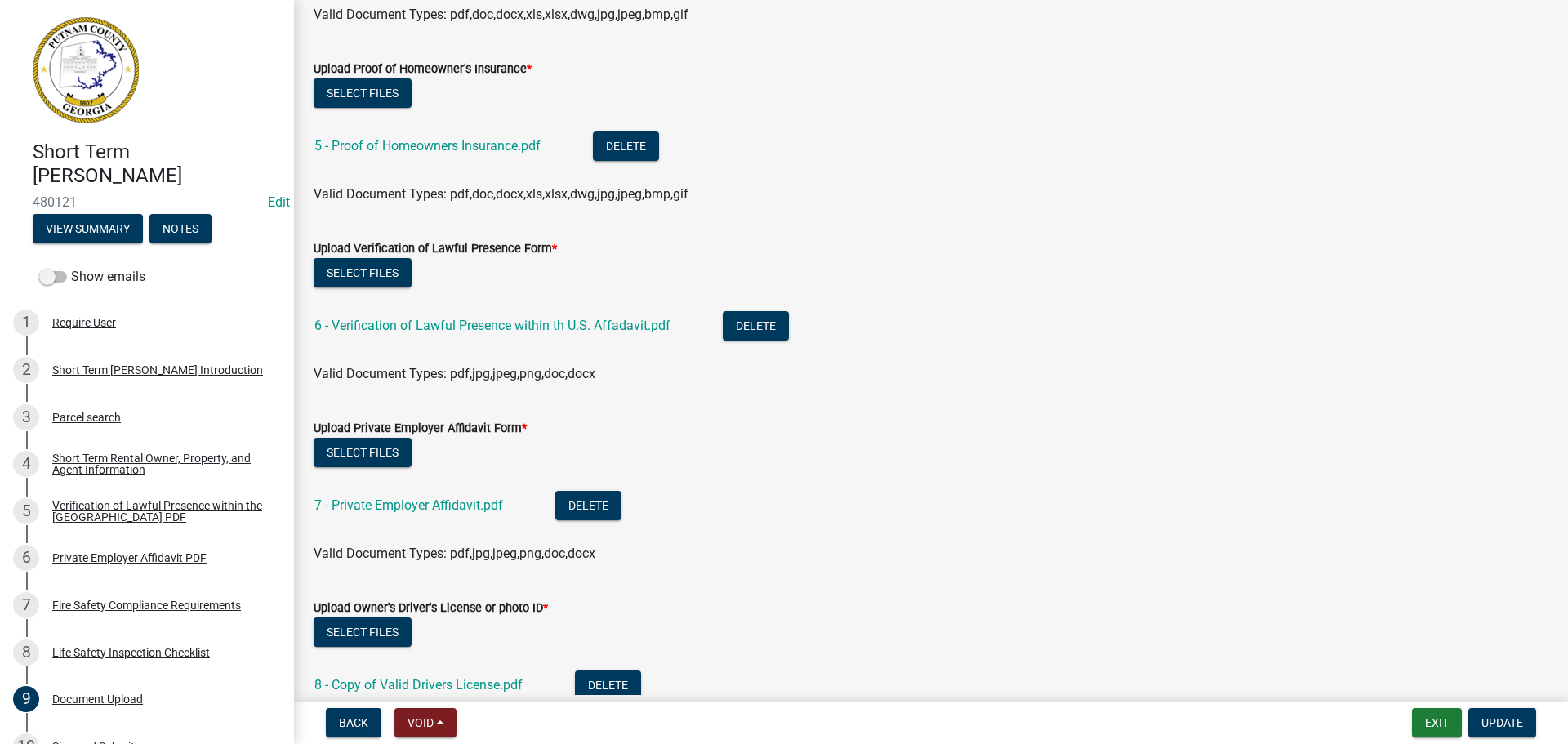
click at [403, 492] on div "7 - Private Employer Affidavit.pdf" at bounding box center [422, 508] width 215 height 34
click at [400, 500] on link "7 - Private Employer Affidavit.pdf" at bounding box center [409, 505] width 189 height 16
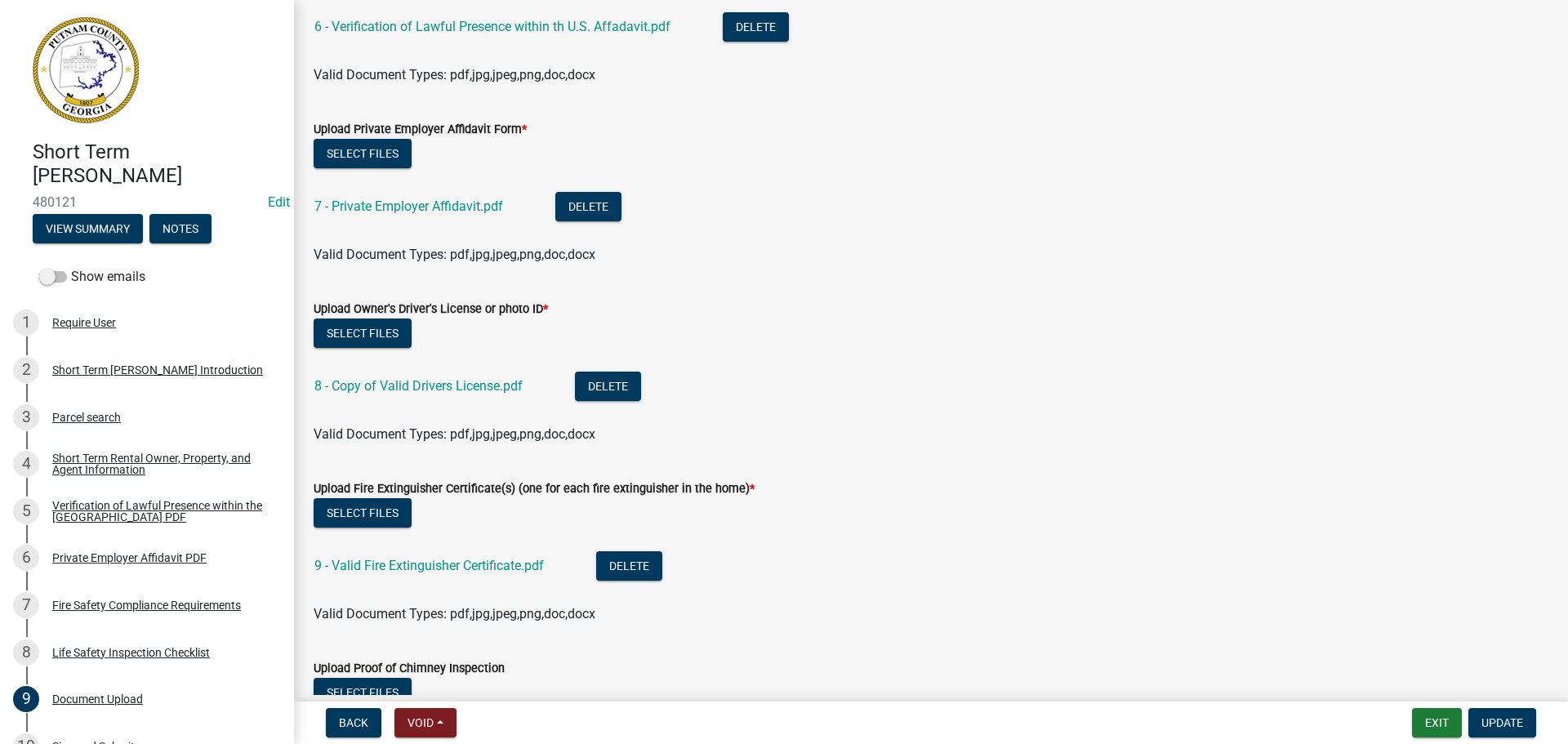
scroll to position [1062, 0]
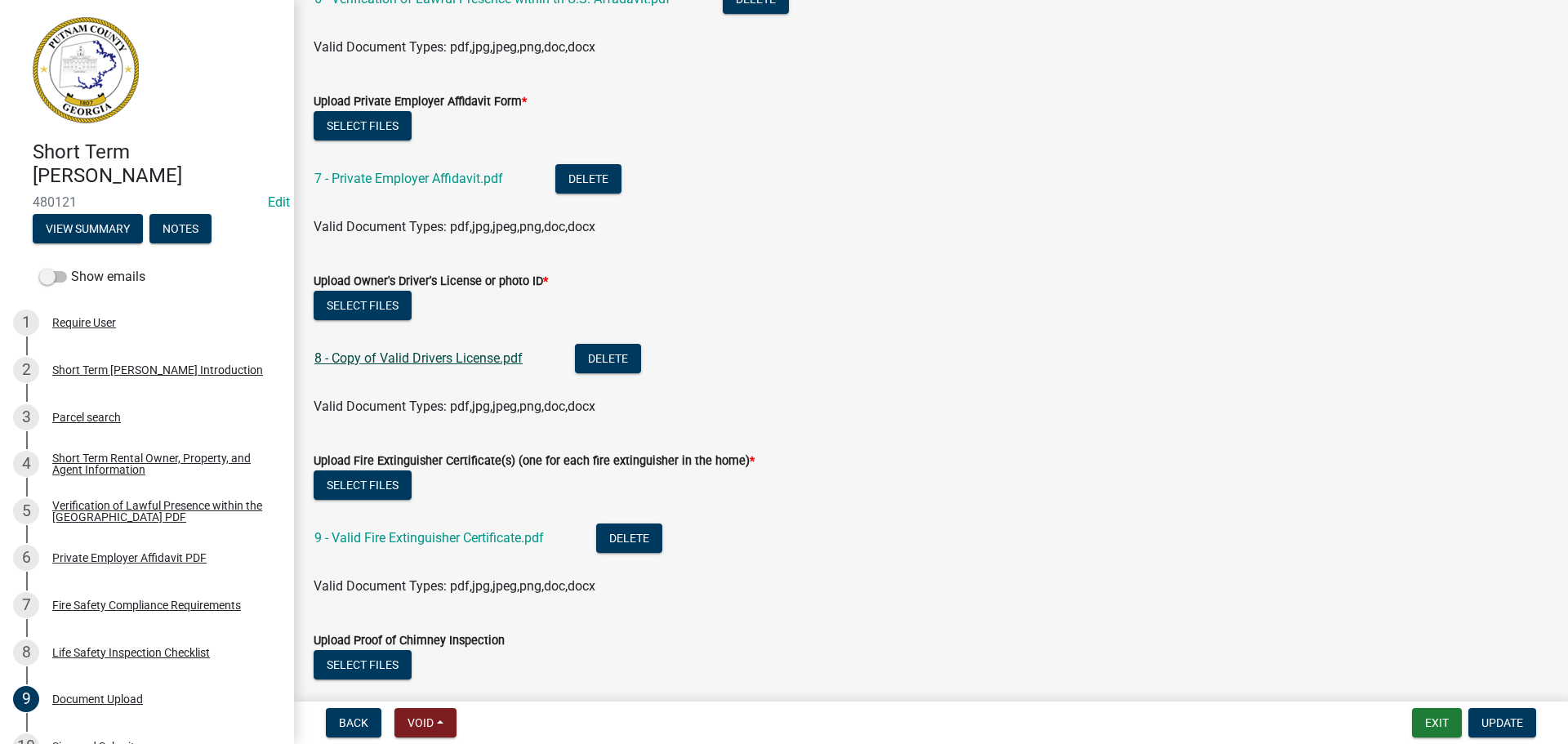
click at [351, 353] on link "8 - Copy of Valid Drivers License.pdf" at bounding box center [418, 358] width 208 height 16
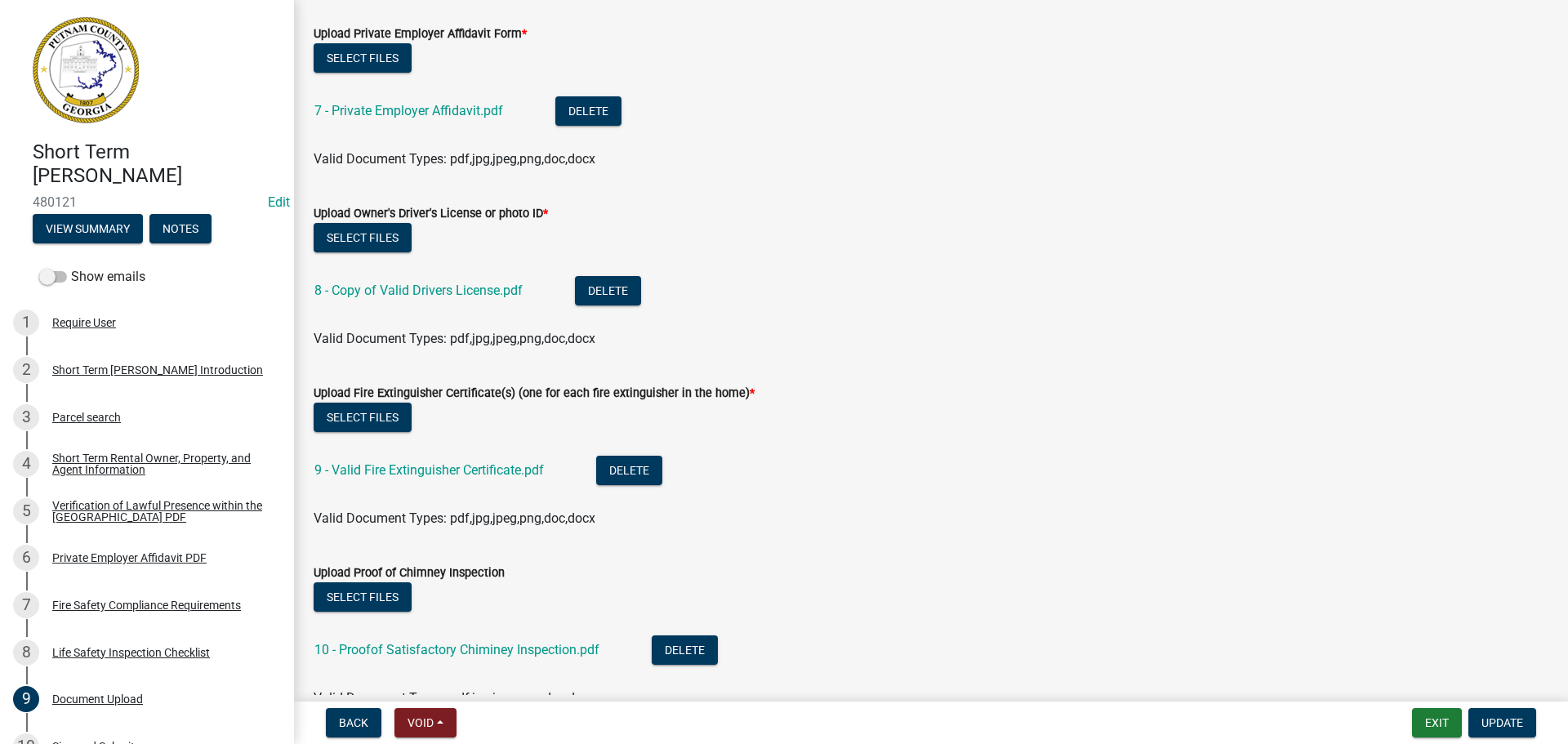
scroll to position [1221, 0]
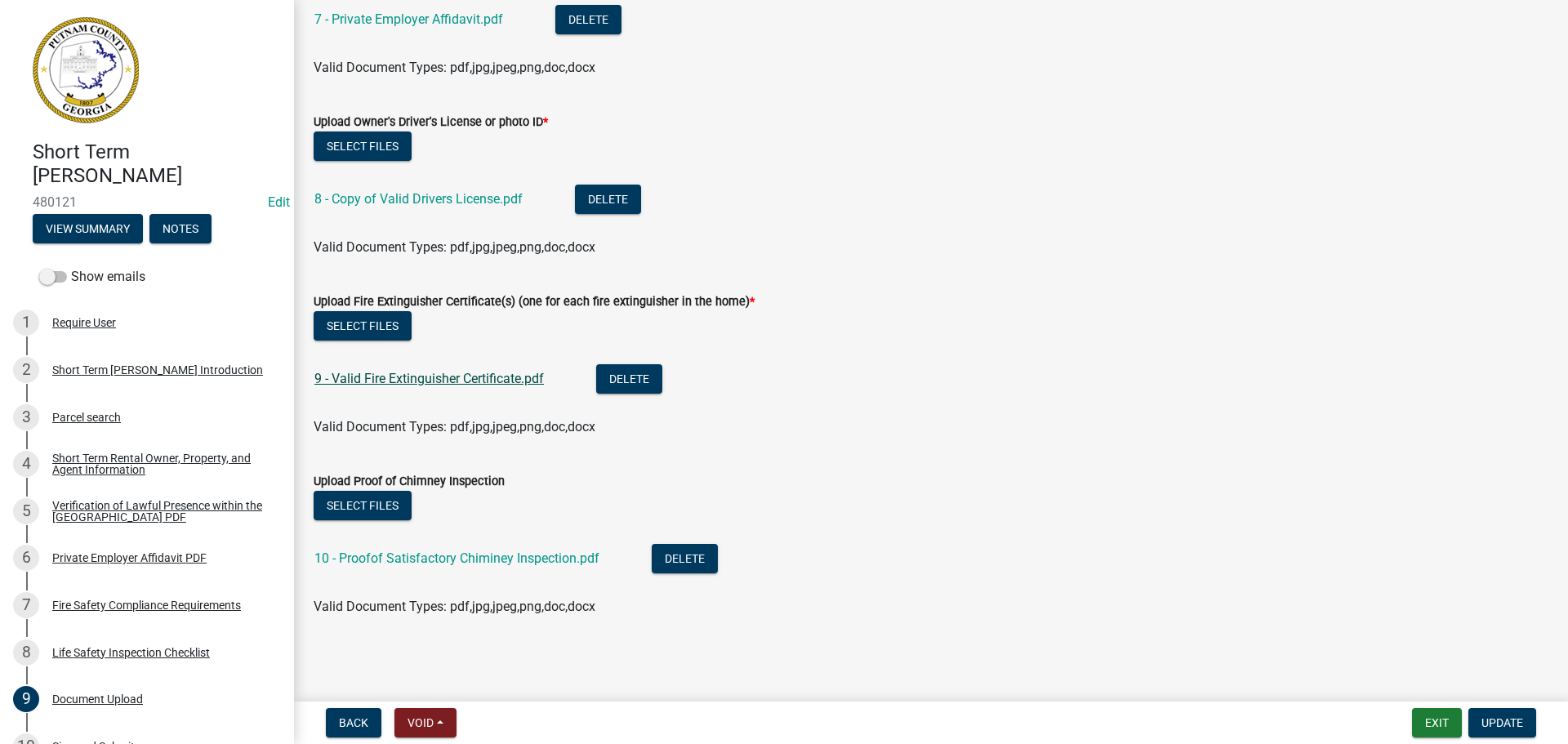
click at [455, 379] on link "9 - Valid Fire Extinguisher Certificate.pdf" at bounding box center [429, 379] width 230 height 16
click at [445, 564] on link "10 - Proofof Satisfactory Chiminey Inspection.pdf" at bounding box center [457, 559] width 285 height 16
click at [1486, 713] on button "Update" at bounding box center [1502, 723] width 67 height 29
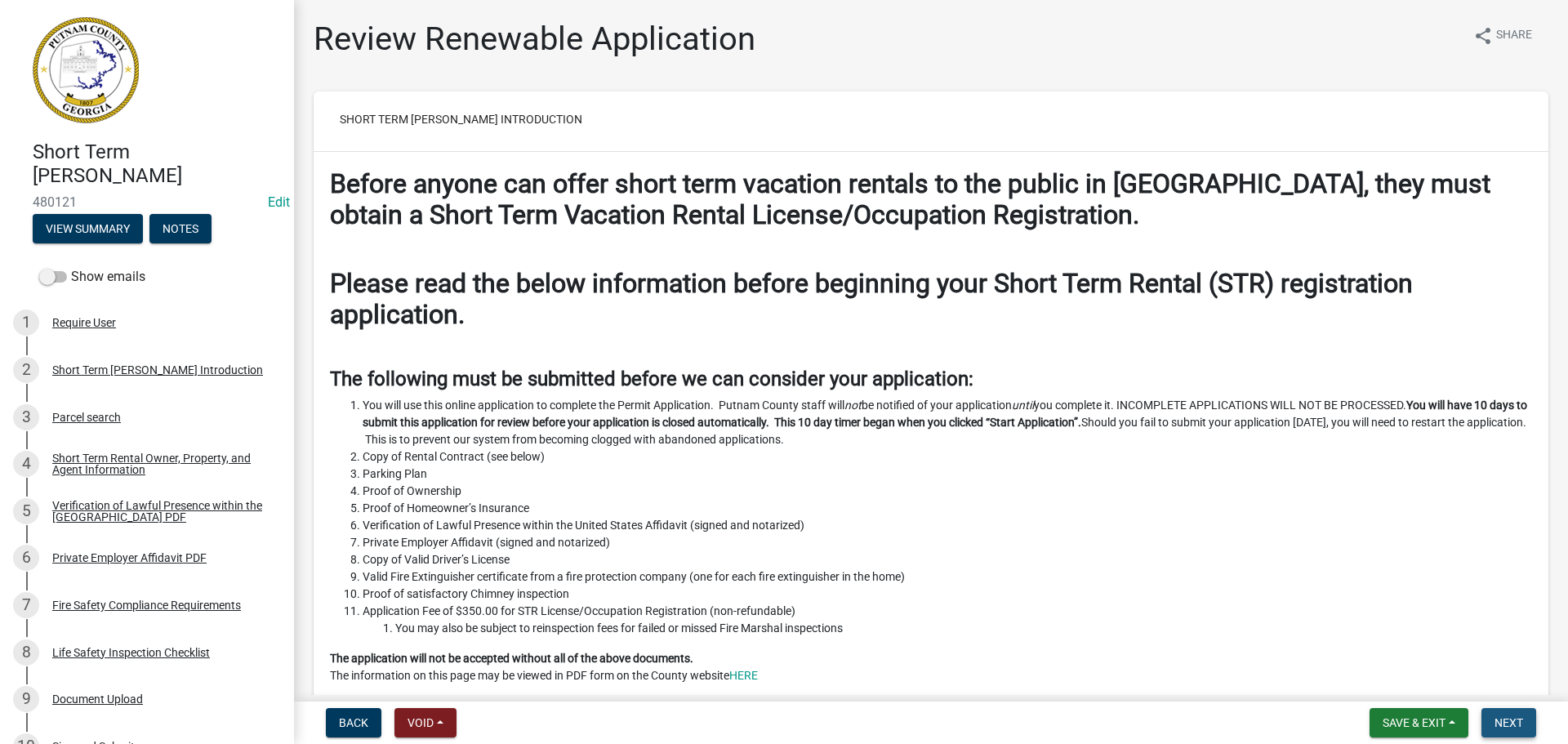
click at [1525, 724] on button "Next" at bounding box center [1509, 723] width 55 height 29
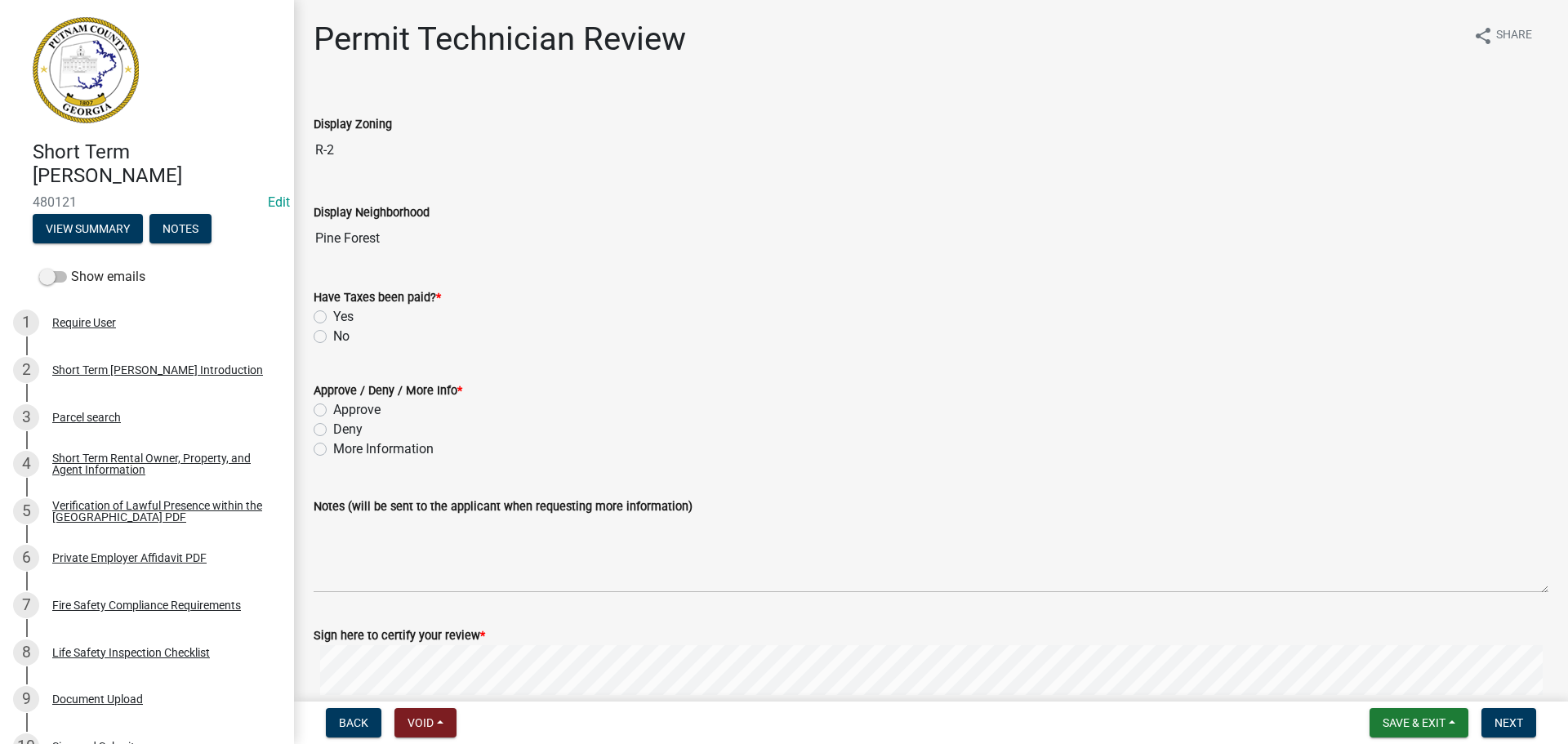
click at [333, 313] on label "Yes" at bounding box center [343, 317] width 20 height 20
click at [333, 313] on input "Yes" at bounding box center [339, 312] width 11 height 11
radio input "true"
click at [333, 411] on label "Approve" at bounding box center [356, 410] width 47 height 20
click at [333, 411] on input "Approve" at bounding box center [339, 405] width 11 height 11
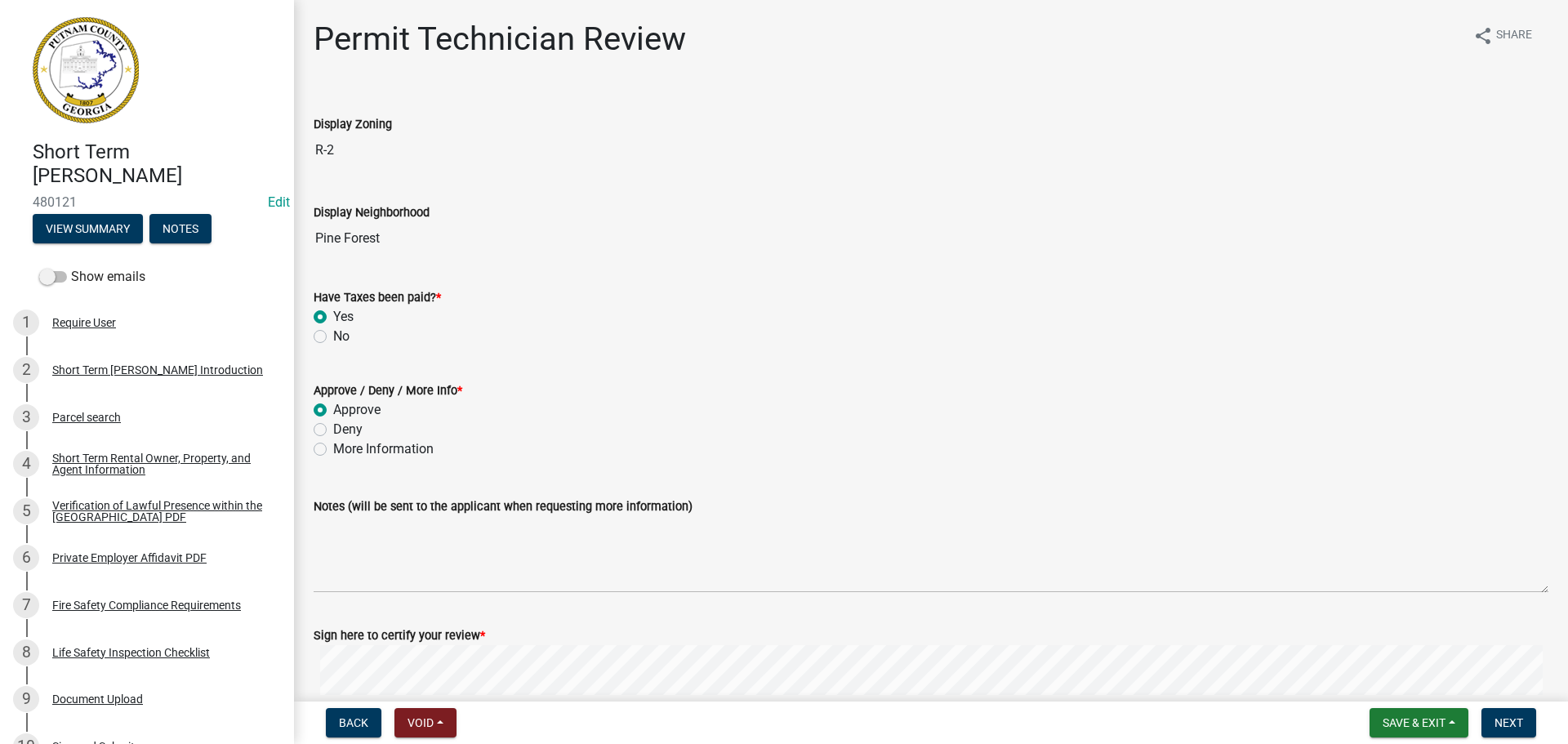
radio input "true"
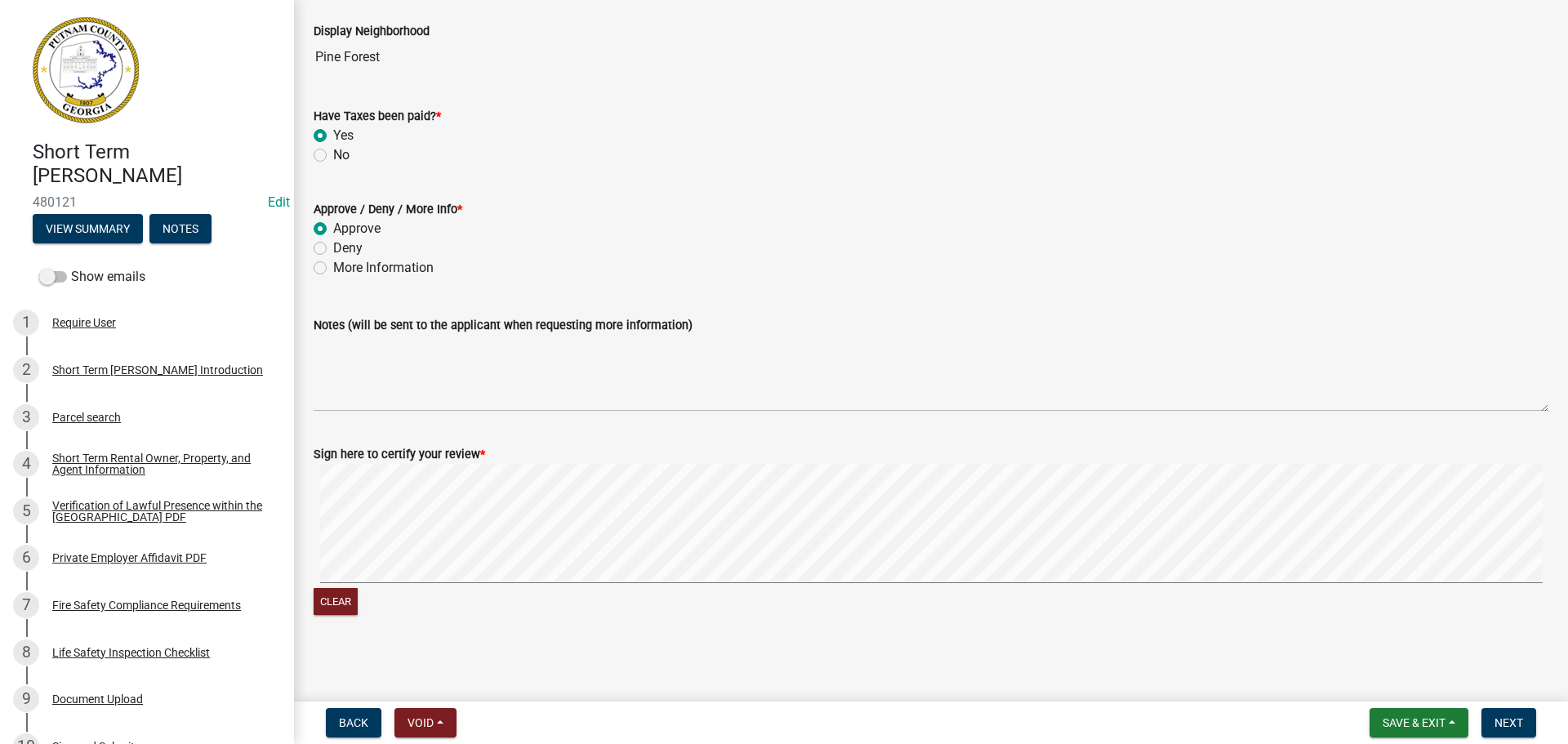
scroll to position [184, 0]
click at [952, 588] on div "Clear" at bounding box center [931, 539] width 1235 height 155
click at [1518, 722] on span "Next" at bounding box center [1509, 723] width 28 height 13
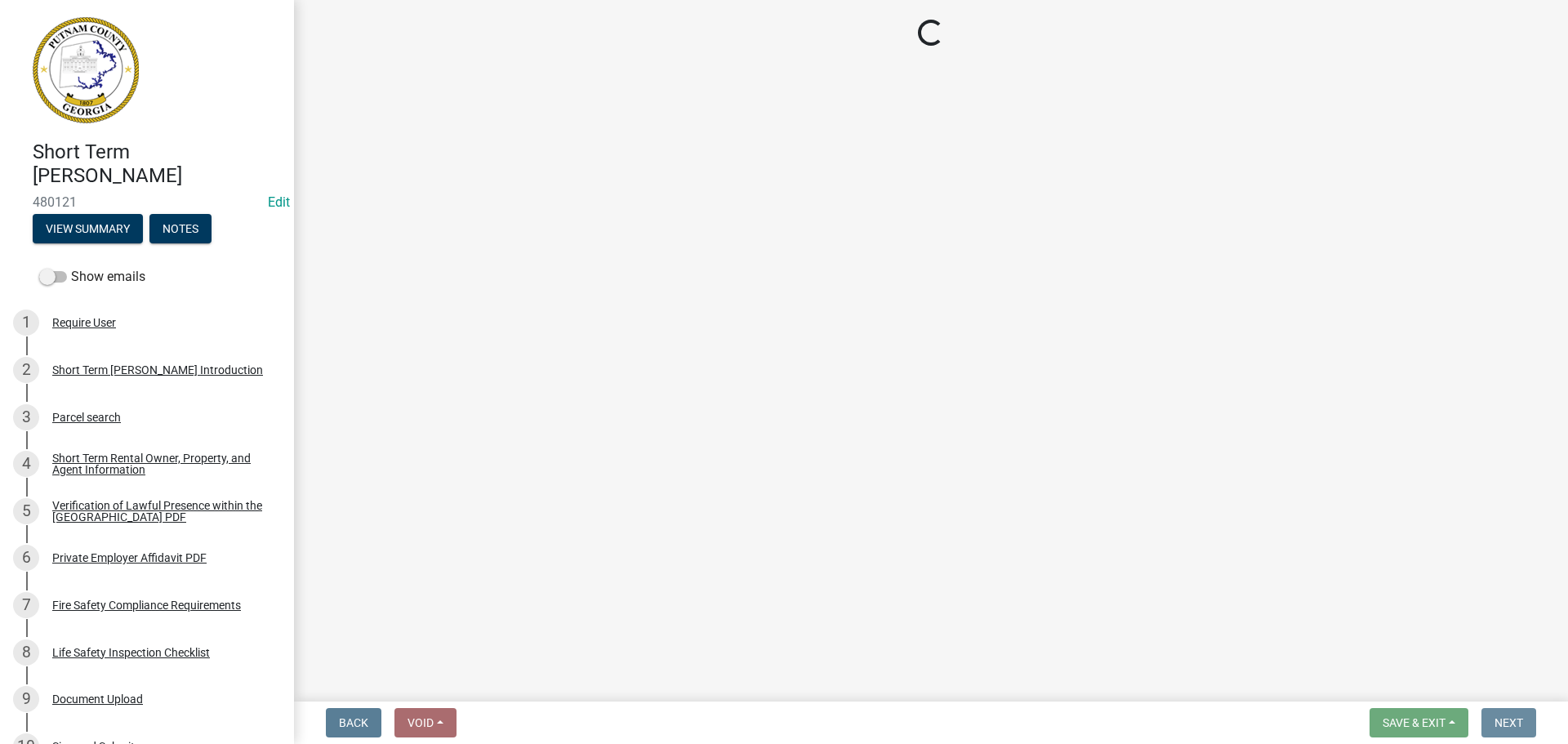
scroll to position [0, 0]
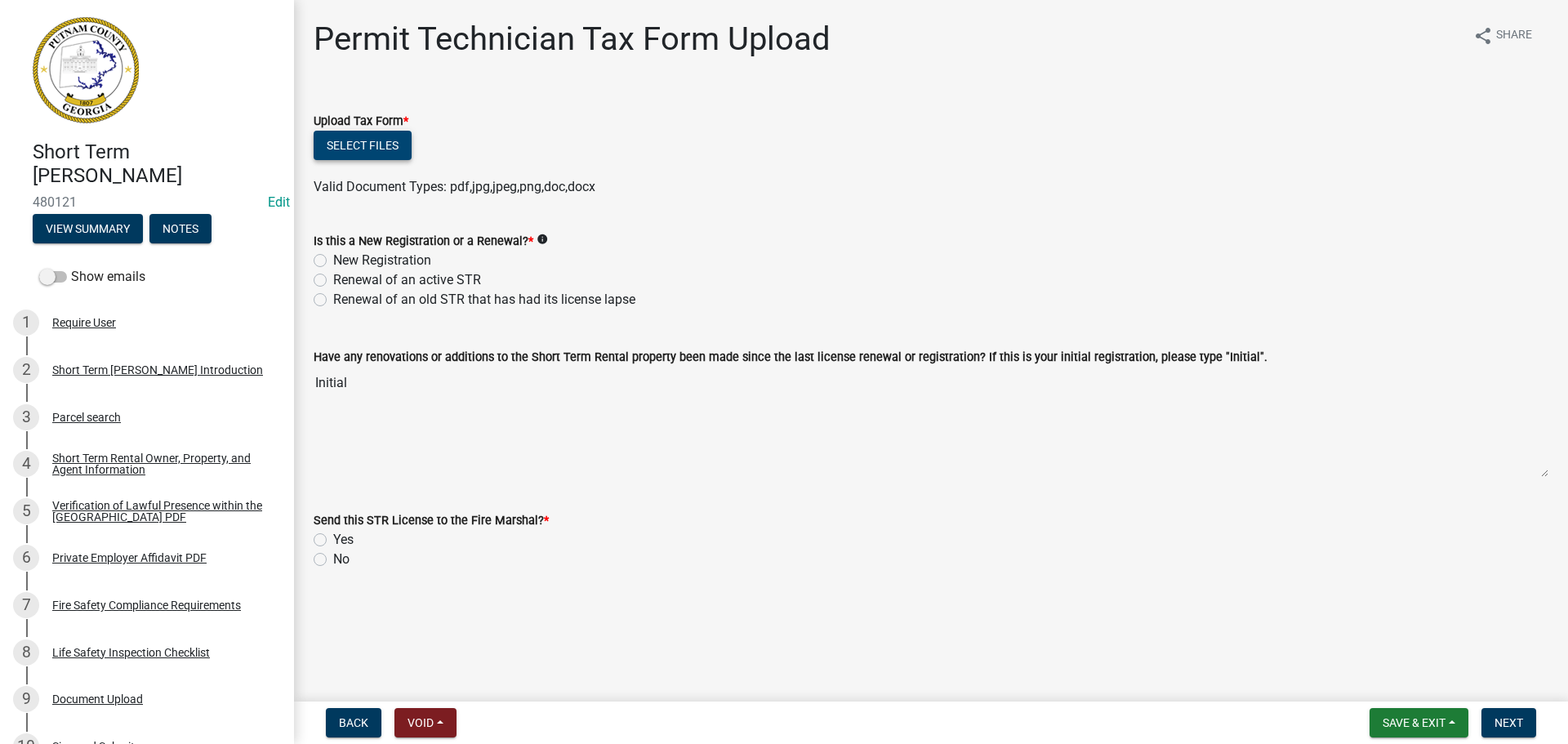
click at [325, 139] on button "Select files" at bounding box center [363, 145] width 98 height 29
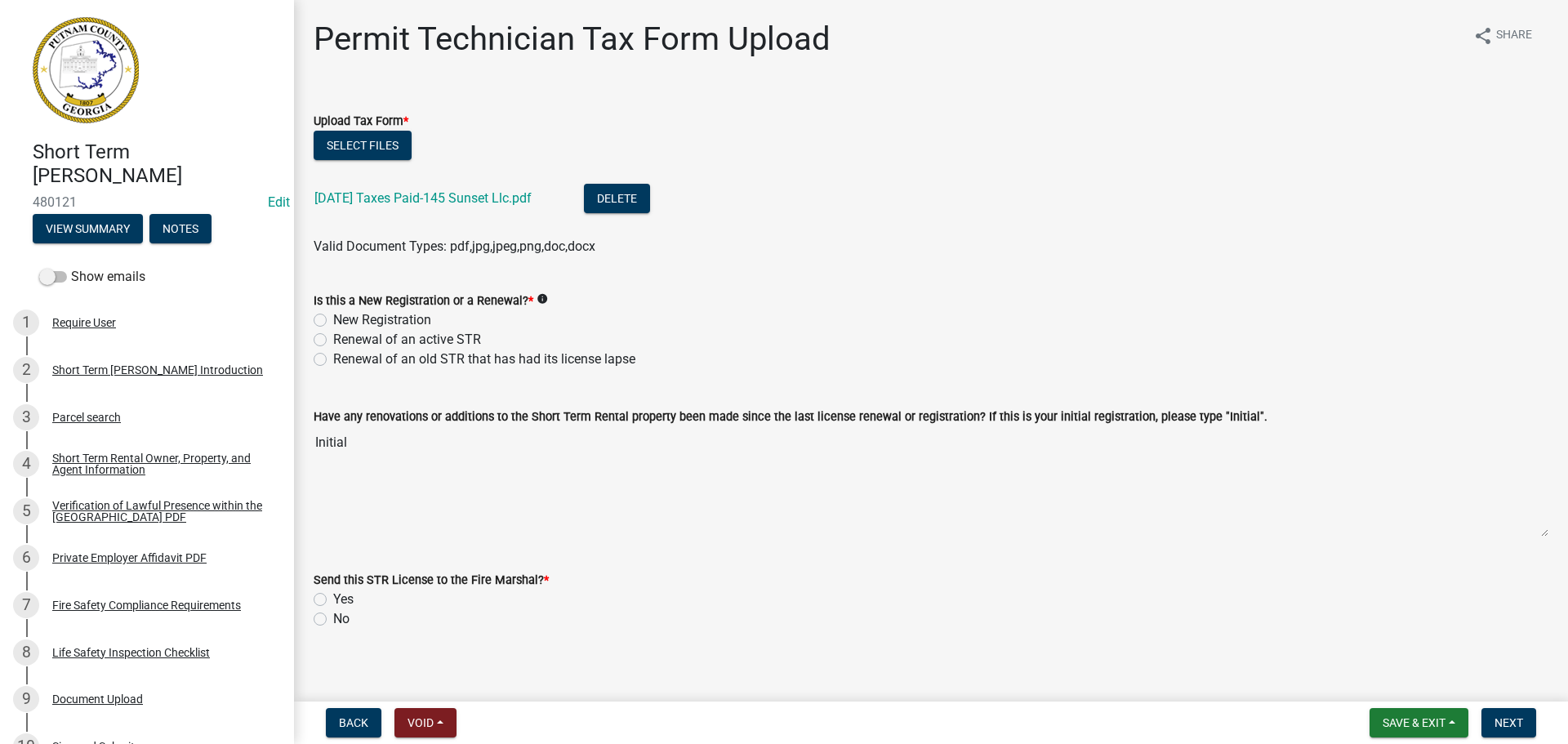
click at [333, 320] on label "New Registration" at bounding box center [382, 320] width 98 height 20
click at [333, 320] on input "New Registration" at bounding box center [339, 316] width 11 height 11
radio input "true"
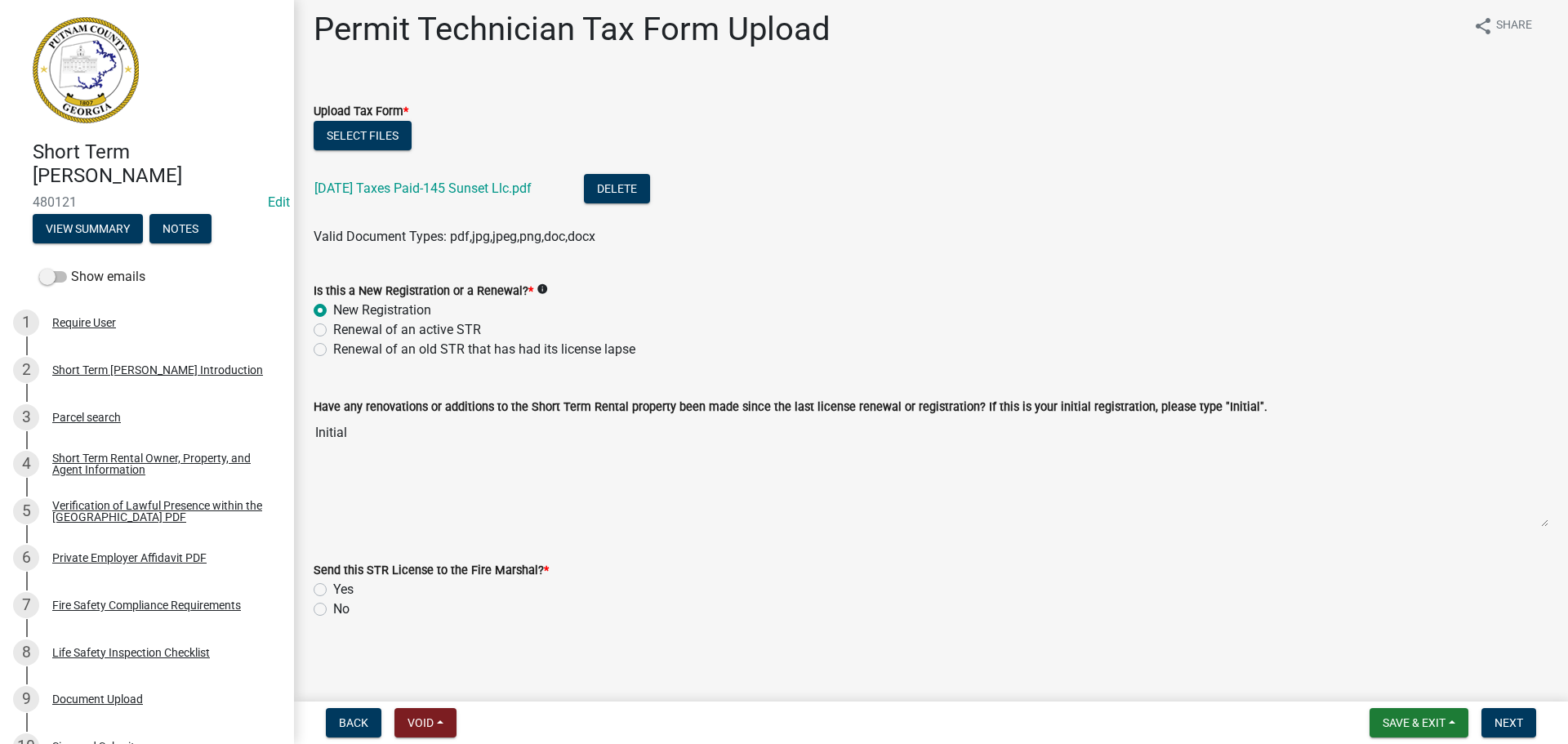
scroll to position [12, 0]
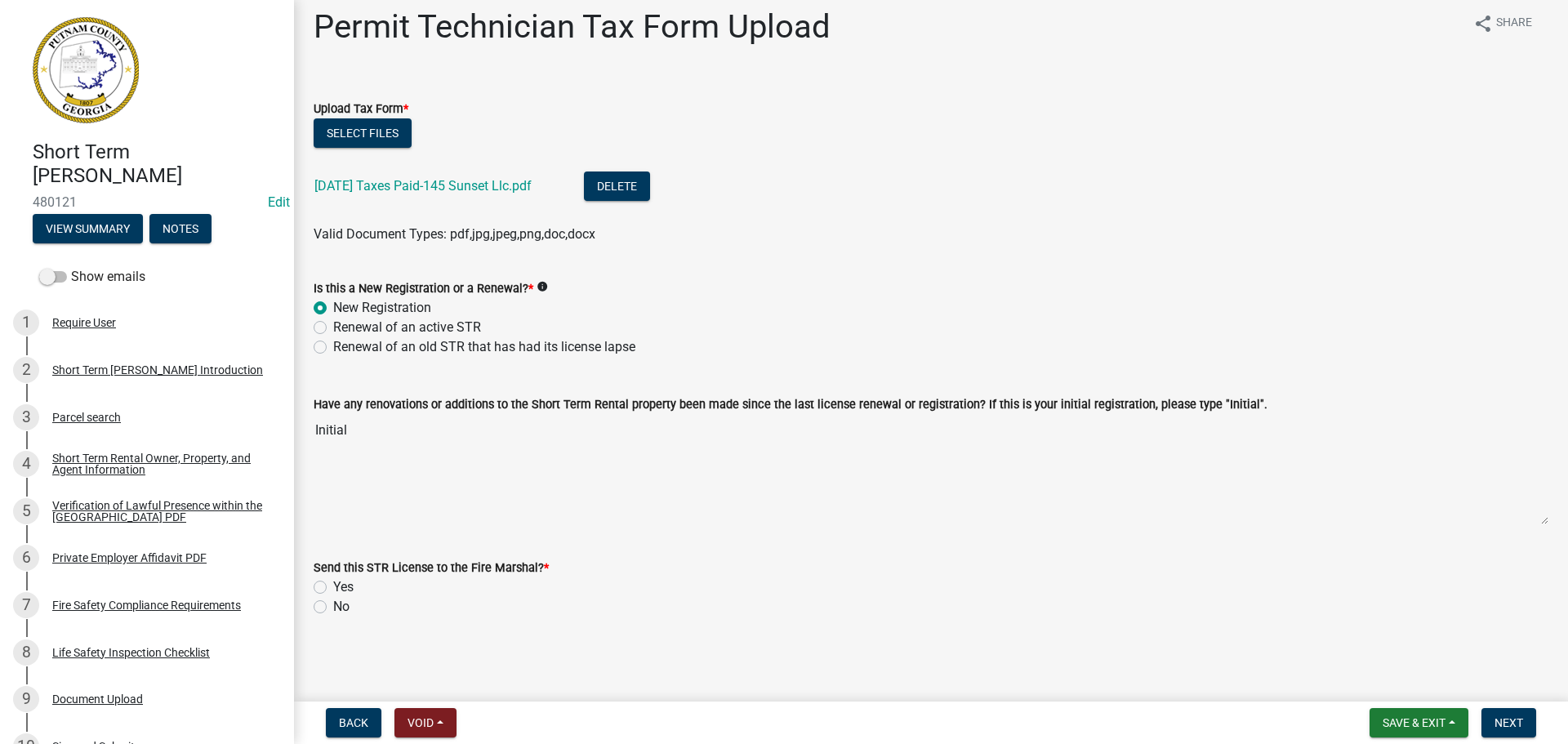
click at [333, 586] on label "Yes" at bounding box center [343, 587] width 20 height 20
click at [333, 586] on input "Yes" at bounding box center [339, 583] width 11 height 11
radio input "true"
click at [1502, 731] on button "Next" at bounding box center [1509, 723] width 55 height 29
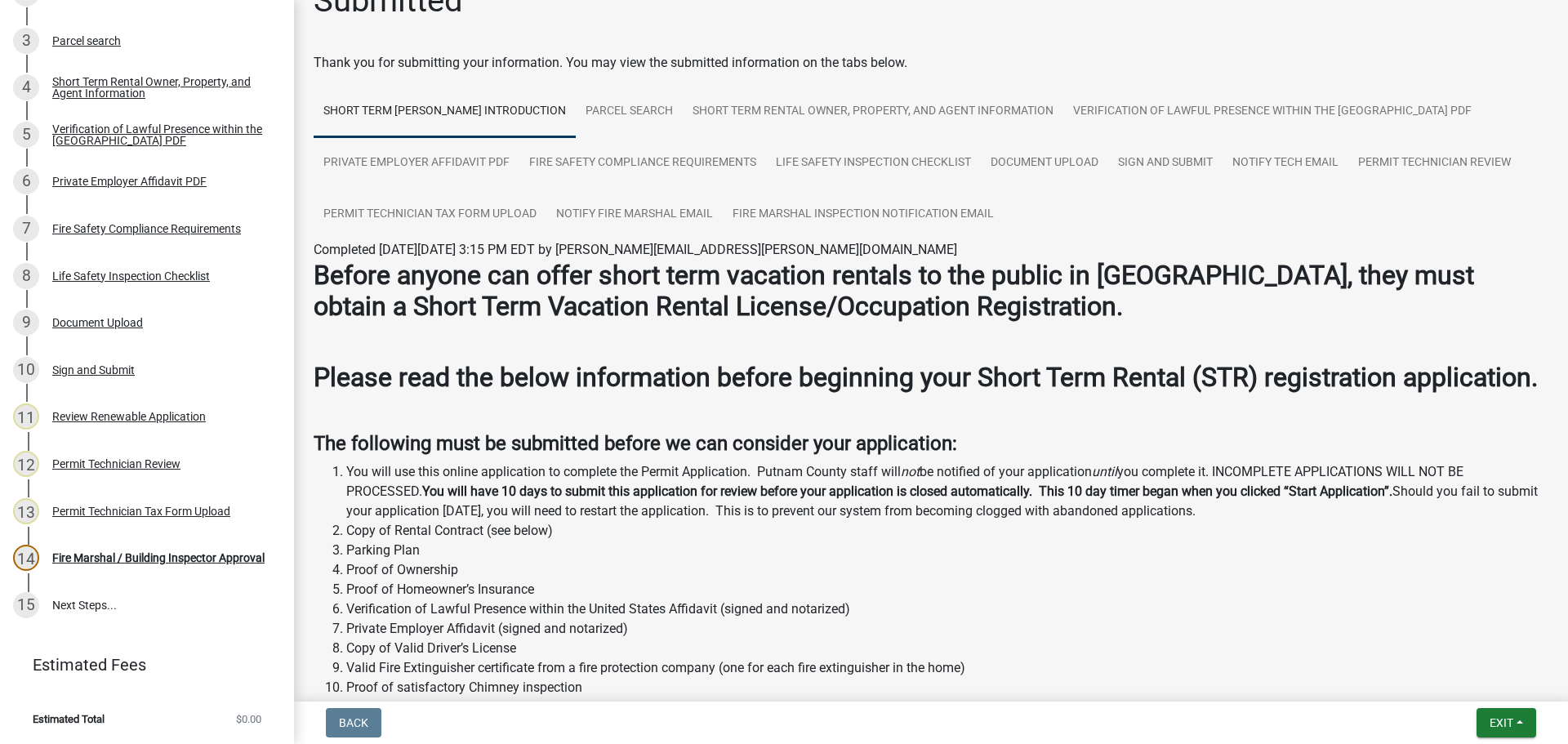
scroll to position [0, 0]
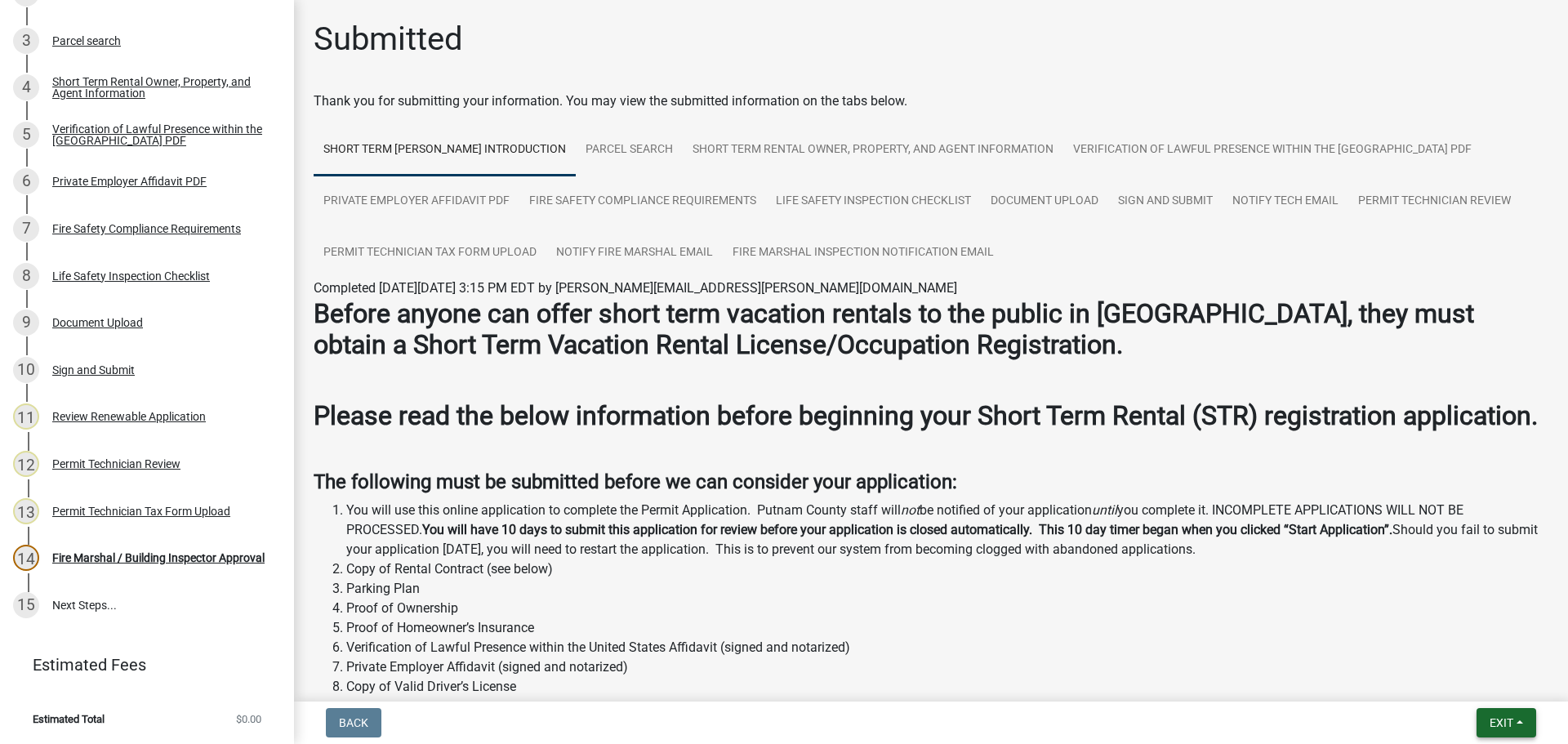
click at [1509, 718] on span "Exit" at bounding box center [1501, 723] width 24 height 13
click at [1486, 672] on button "Save & Exit" at bounding box center [1470, 680] width 130 height 39
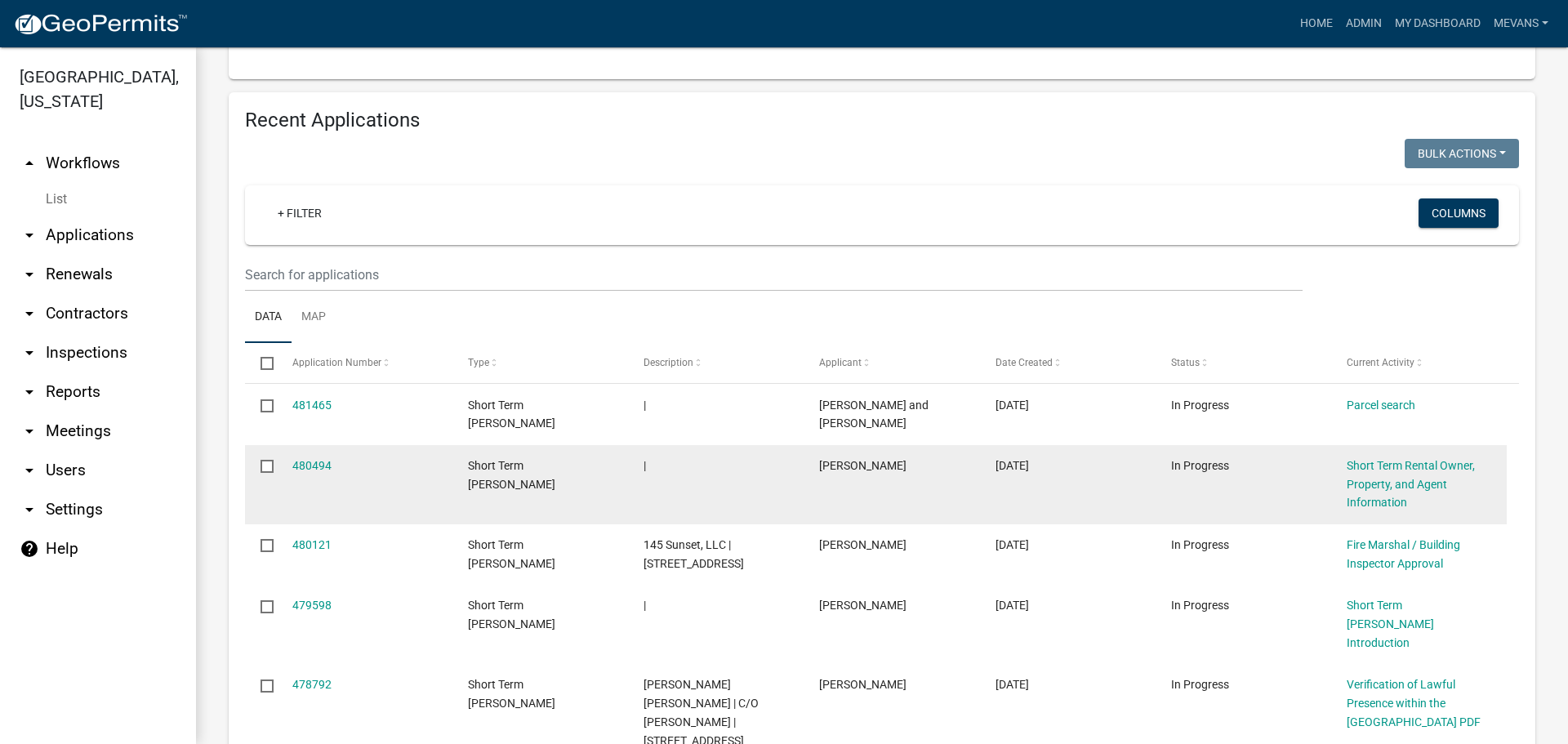
scroll to position [1469, 0]
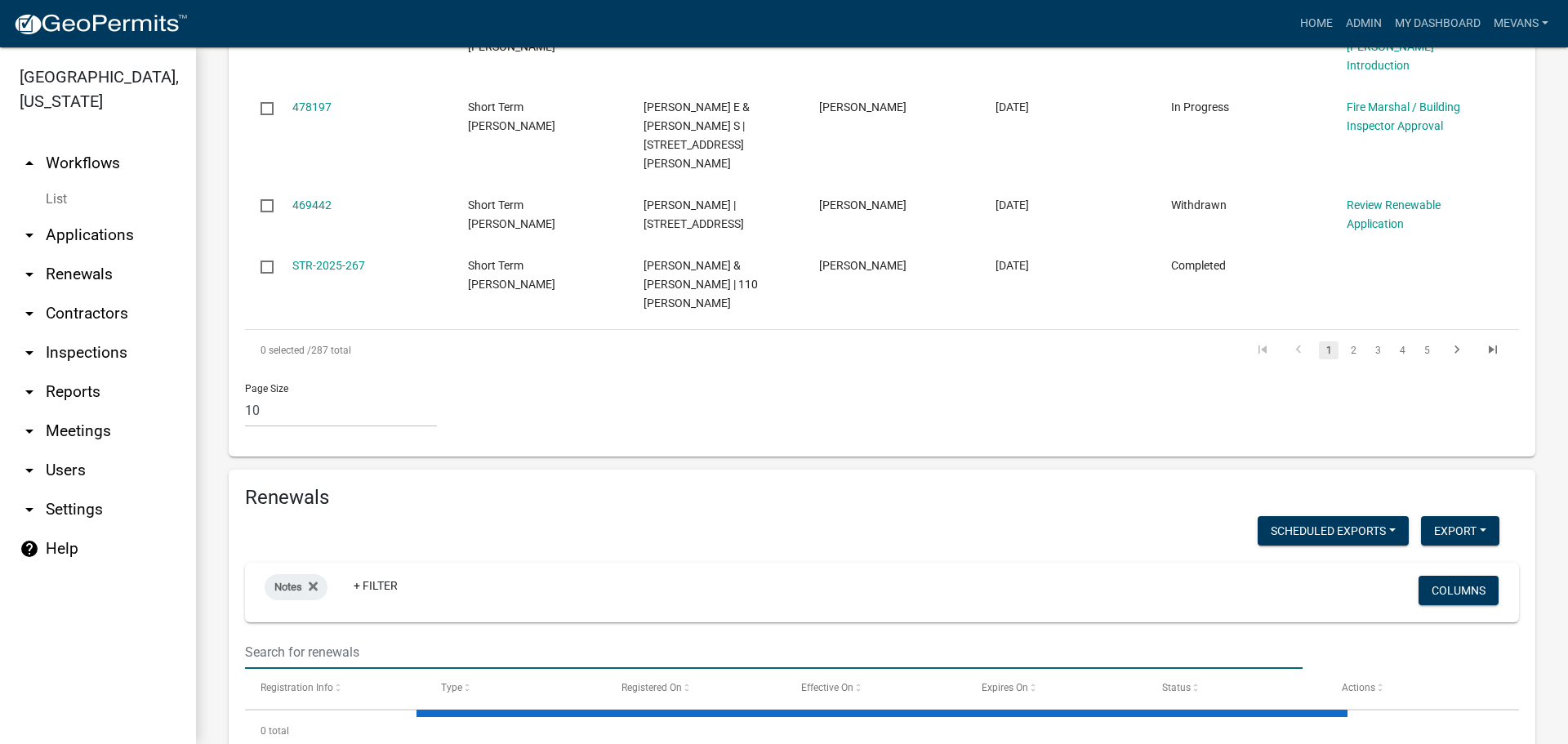
click at [307, 636] on input "text" at bounding box center [773, 653] width 1057 height 34
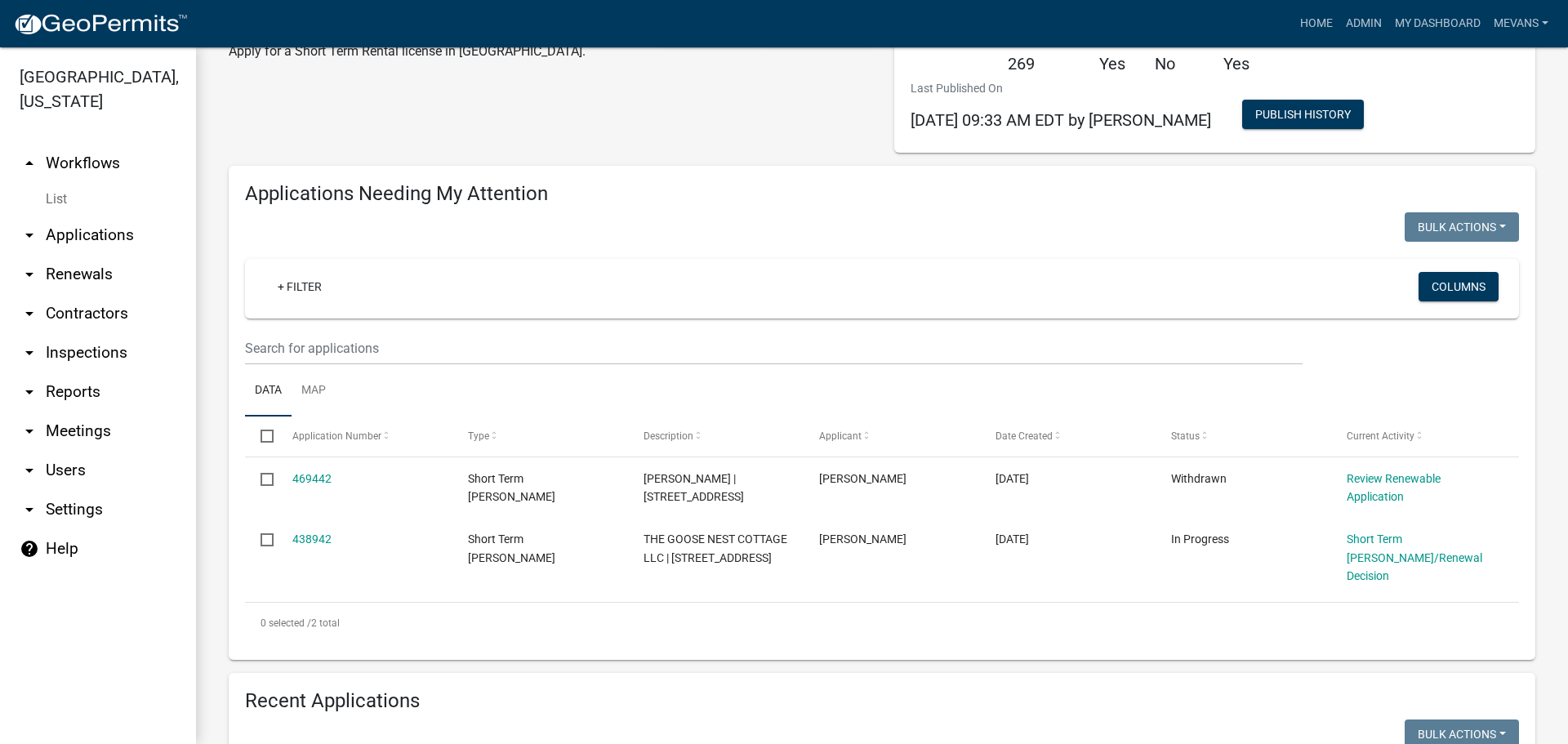
scroll to position [0, 0]
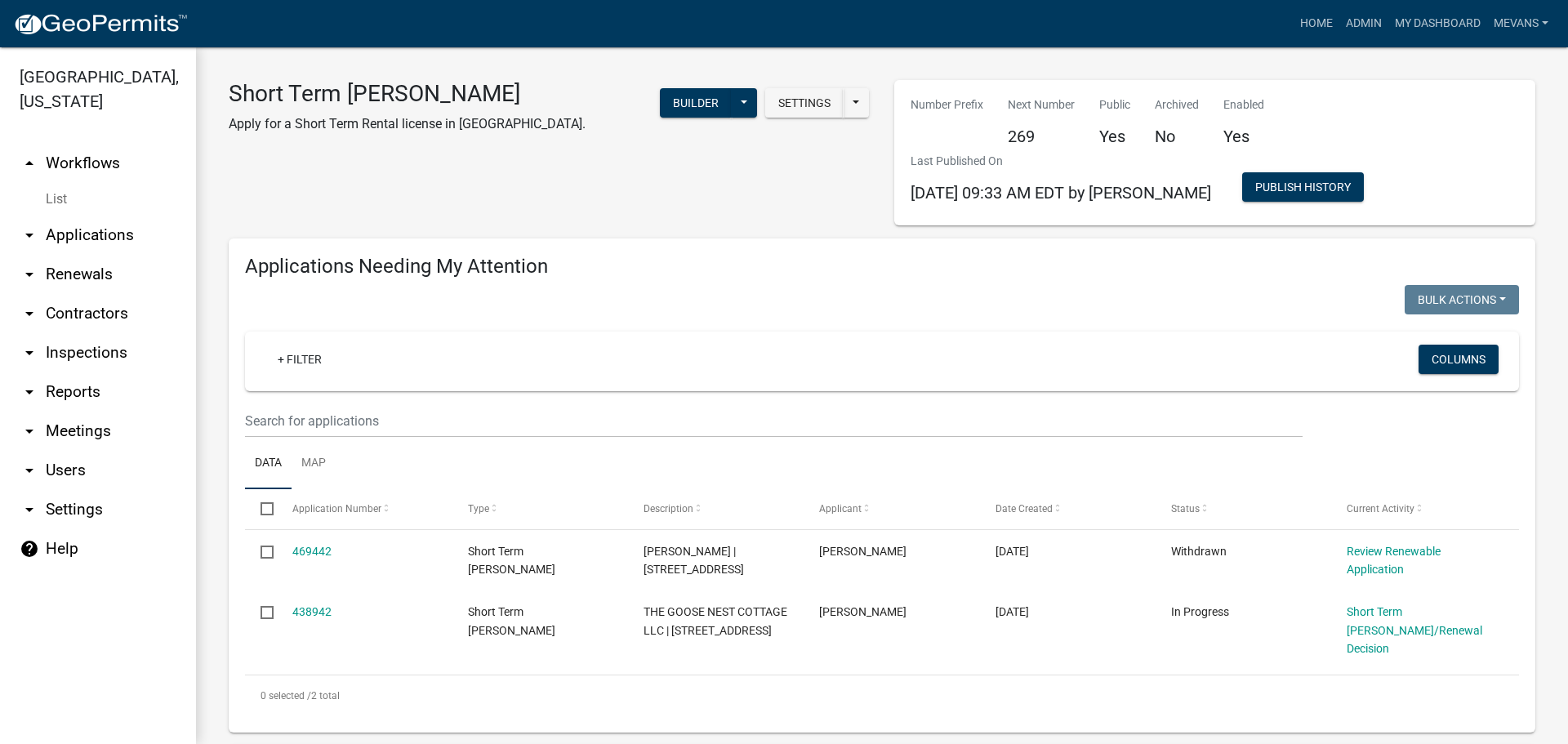
type input "145"
